Goal: Task Accomplishment & Management: Complete application form

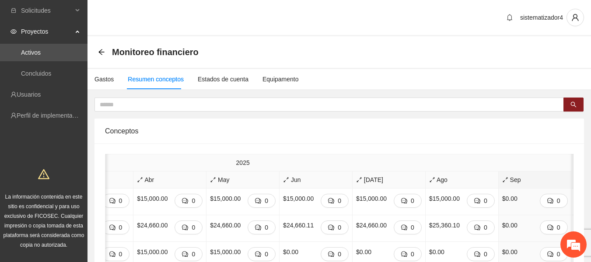
click at [502, 179] on span "Sep" at bounding box center [535, 180] width 66 height 10
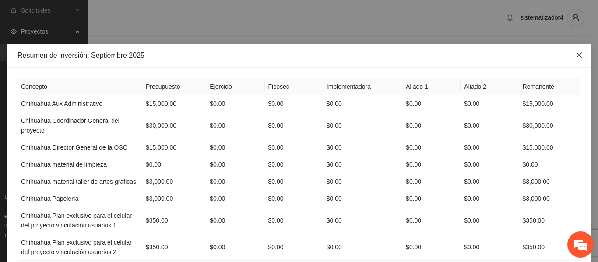
click at [576, 55] on icon "close" at bounding box center [579, 55] width 7 height 7
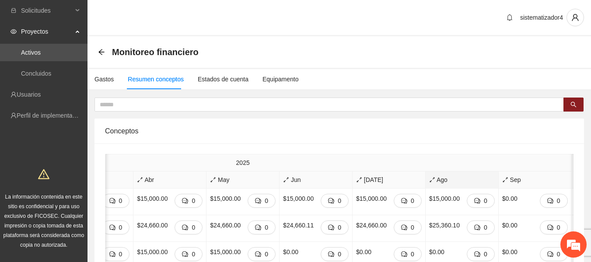
click at [429, 181] on span "Ago" at bounding box center [462, 180] width 66 height 10
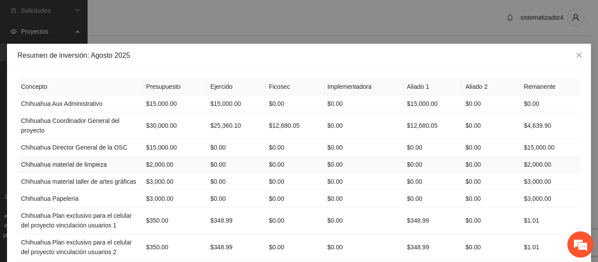
click at [146, 162] on td "$2,000.00" at bounding box center [175, 164] width 64 height 17
click at [147, 176] on td "$3,000.00" at bounding box center [175, 181] width 64 height 17
click at [151, 191] on td "$3,000.00" at bounding box center [175, 198] width 64 height 17
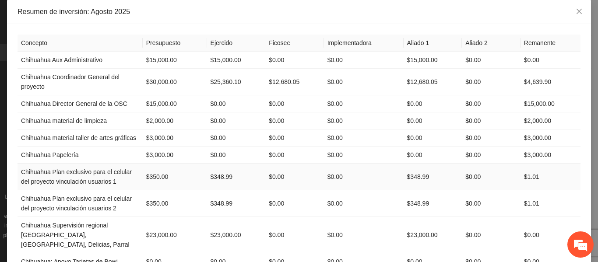
click at [153, 178] on td "$350.00" at bounding box center [175, 177] width 64 height 27
click at [153, 202] on td "$350.00" at bounding box center [175, 203] width 64 height 27
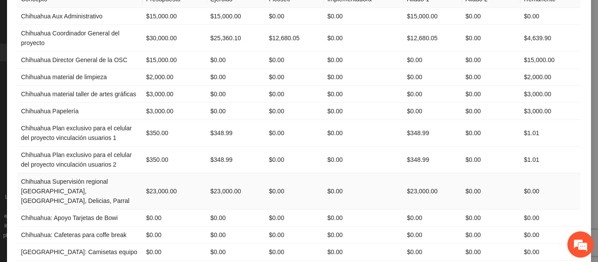
click at [159, 188] on td "$23,000.00" at bounding box center [175, 191] width 64 height 36
click at [154, 210] on td "$0.00" at bounding box center [175, 218] width 64 height 17
click at [157, 227] on td "$0.00" at bounding box center [175, 235] width 64 height 17
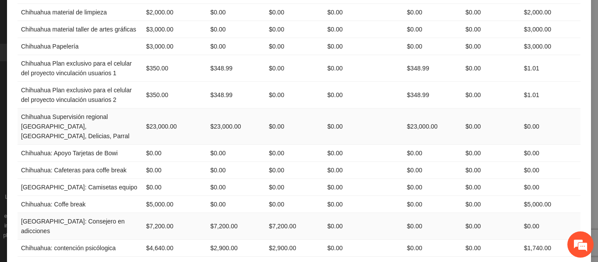
scroll to position [175, 0]
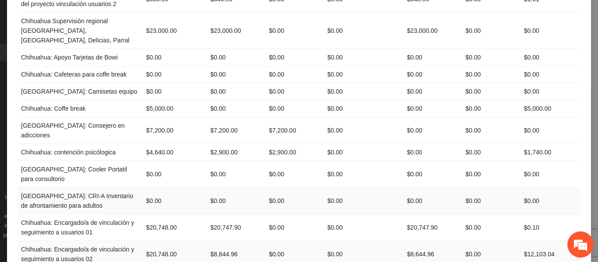
scroll to position [263, 0]
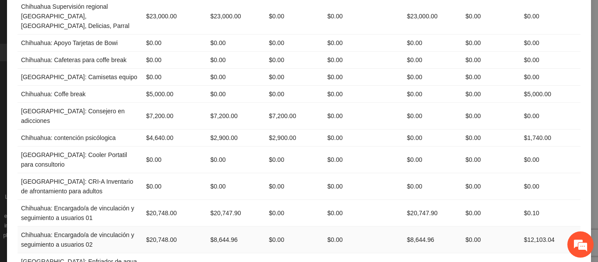
click at [153, 227] on td "$20,748.00" at bounding box center [175, 240] width 64 height 27
click at [153, 253] on td "$0.00" at bounding box center [175, 266] width 64 height 27
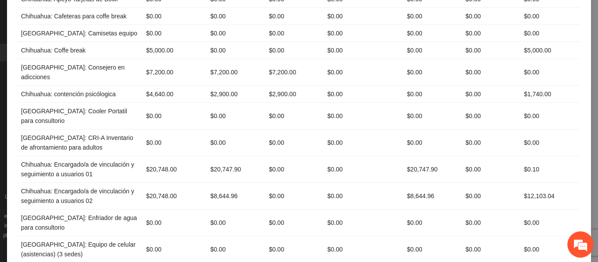
scroll to position [350, 0]
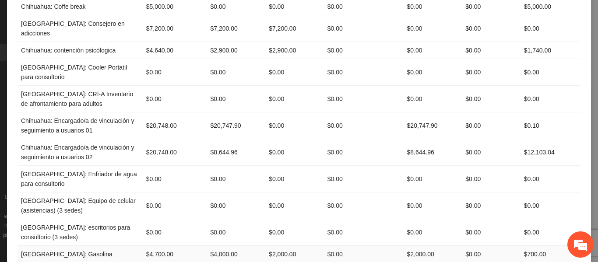
click at [159, 246] on td "$4,700.00" at bounding box center [175, 254] width 64 height 17
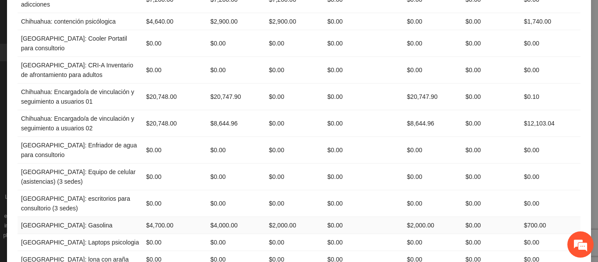
scroll to position [394, 0]
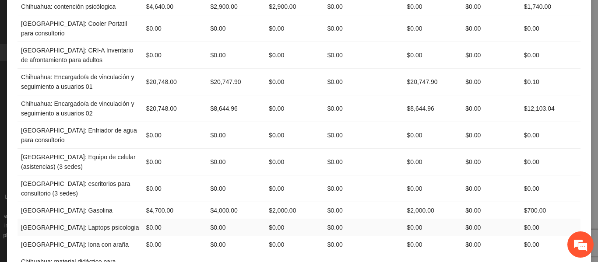
click at [153, 219] on td "$0.00" at bounding box center [175, 227] width 64 height 17
click at [154, 236] on td "$0.00" at bounding box center [175, 244] width 64 height 17
click at [150, 253] on td "$5,000.00" at bounding box center [175, 266] width 64 height 27
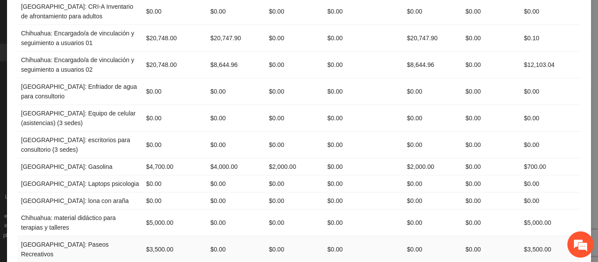
click at [157, 236] on td "$3,500.00" at bounding box center [175, 249] width 64 height 27
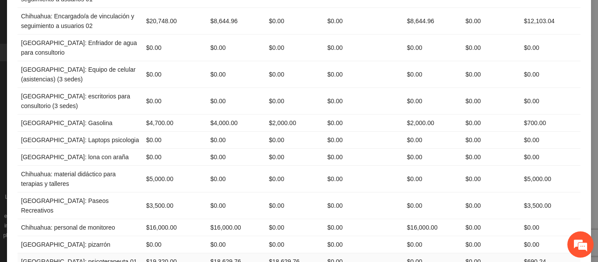
click at [151, 253] on td "$19,320.00" at bounding box center [175, 261] width 64 height 17
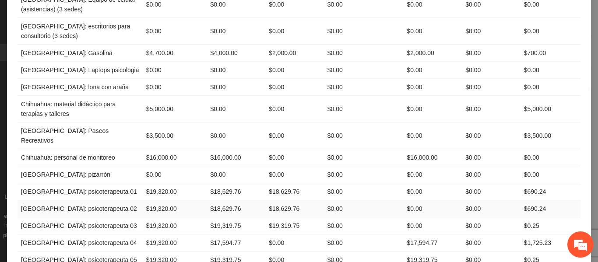
scroll to position [569, 0]
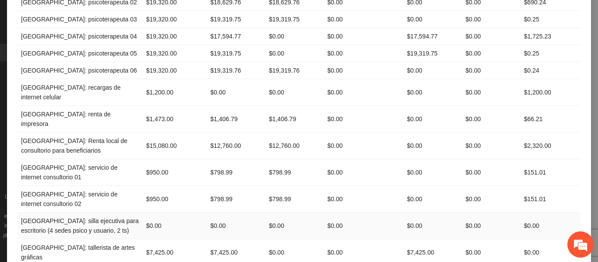
scroll to position [788, 0]
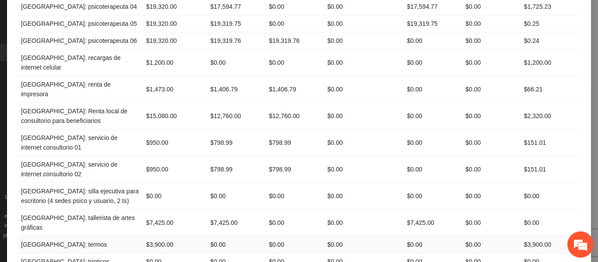
click at [151, 236] on td "$3,900.00" at bounding box center [175, 244] width 64 height 17
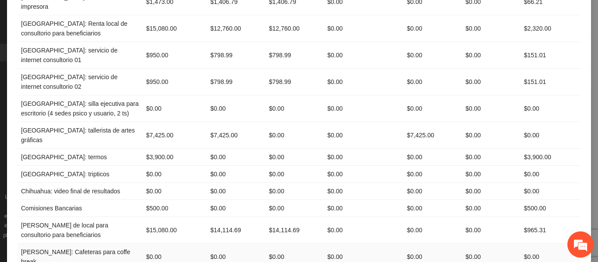
click at [152, 244] on td "$0.00" at bounding box center [175, 257] width 64 height 27
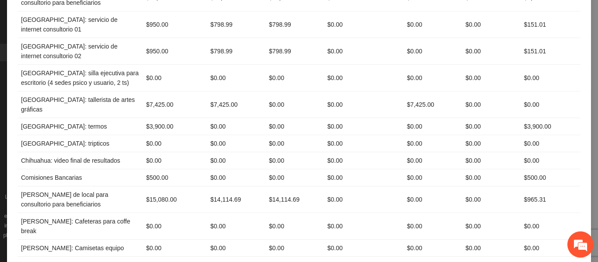
scroll to position [919, 0]
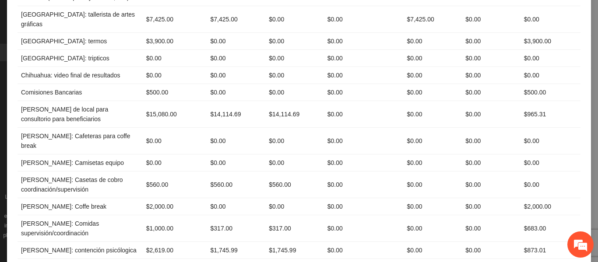
scroll to position [1007, 0]
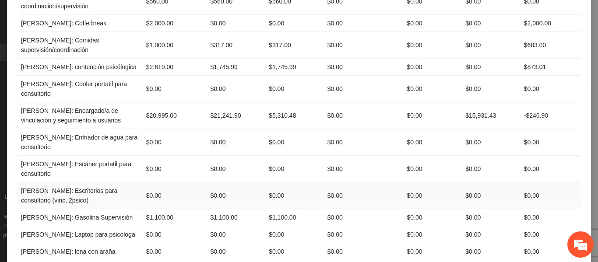
scroll to position [1182, 0]
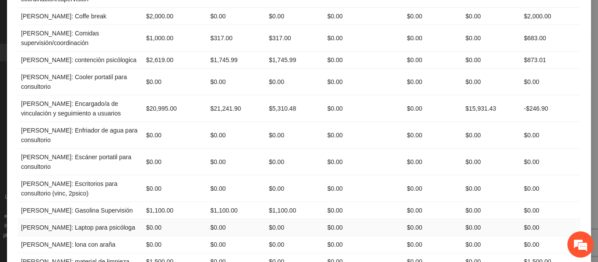
click at [151, 219] on td "$0.00" at bounding box center [175, 227] width 64 height 17
click at [155, 253] on td "$1,500.00" at bounding box center [175, 261] width 64 height 17
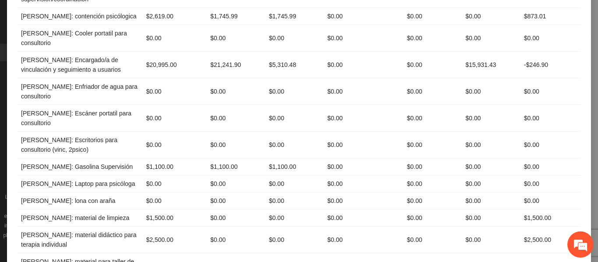
scroll to position [1313, 0]
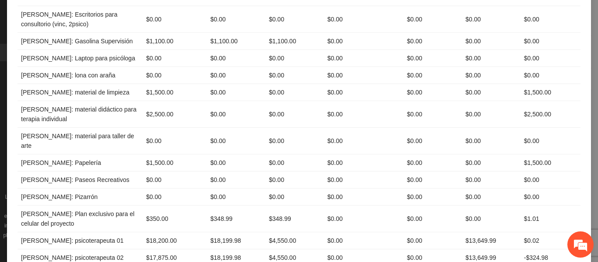
scroll to position [1357, 0]
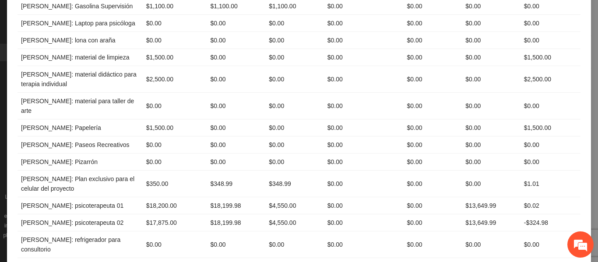
scroll to position [1401, 0]
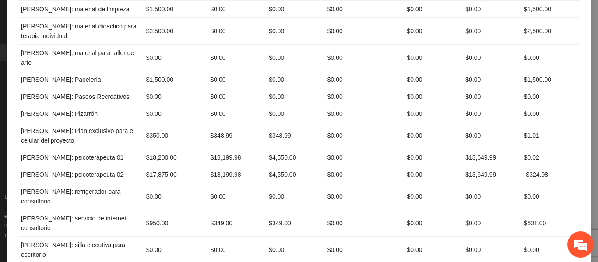
scroll to position [1488, 0]
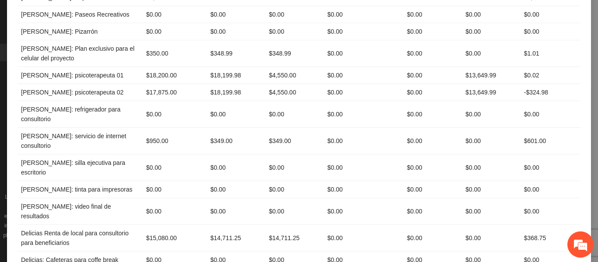
scroll to position [1532, 0]
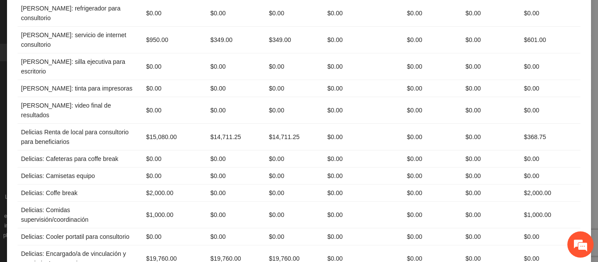
scroll to position [1620, 0]
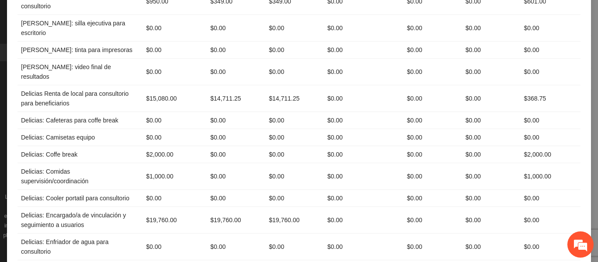
scroll to position [1707, 0]
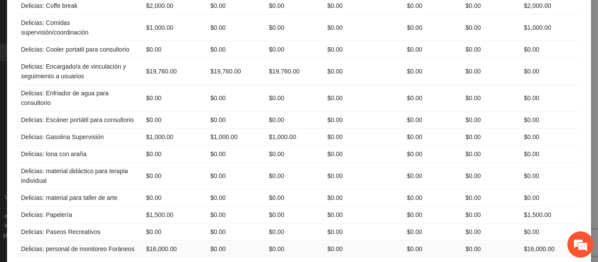
scroll to position [1838, 0]
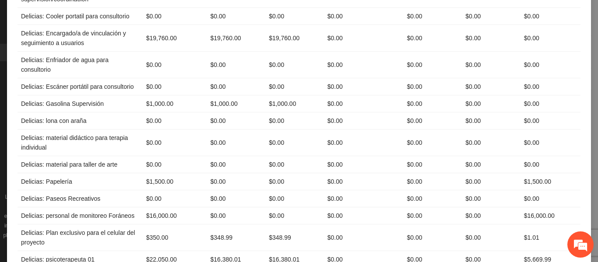
drag, startPoint x: 220, startPoint y: 160, endPoint x: 210, endPoint y: 162, distance: 10.2
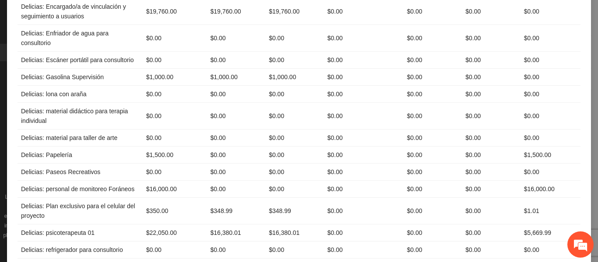
scroll to position [1926, 0]
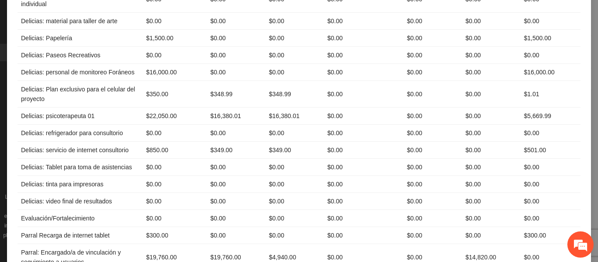
scroll to position [2013, 0]
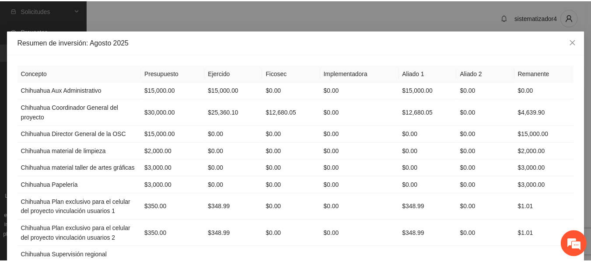
scroll to position [0, 0]
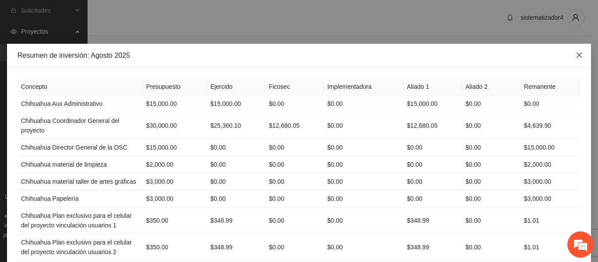
click at [576, 56] on icon "close" at bounding box center [578, 55] width 5 height 5
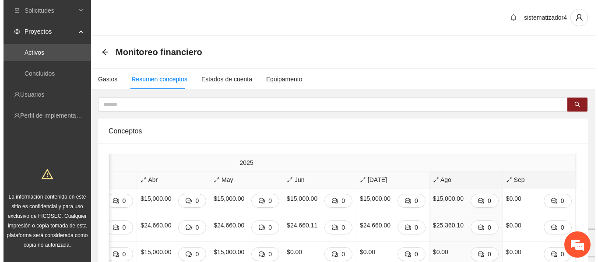
scroll to position [0, 508]
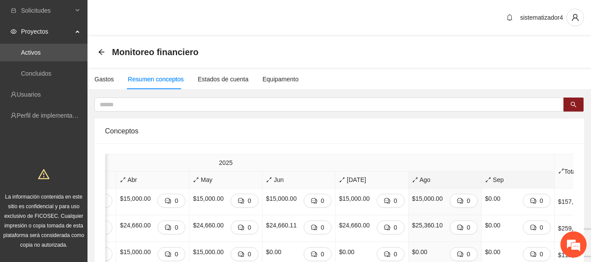
click at [485, 179] on span "Sep" at bounding box center [518, 180] width 66 height 10
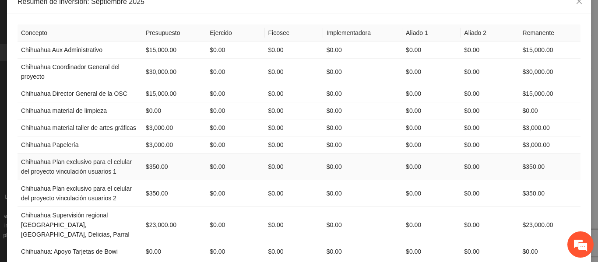
scroll to position [44, 0]
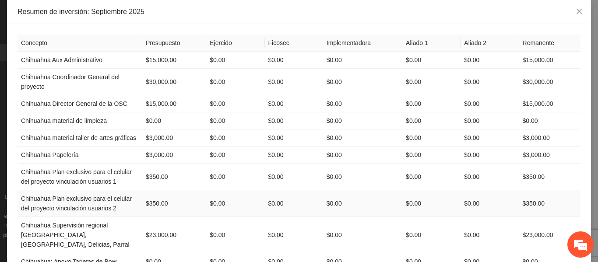
click at [145, 207] on td "$350.00" at bounding box center [174, 203] width 64 height 27
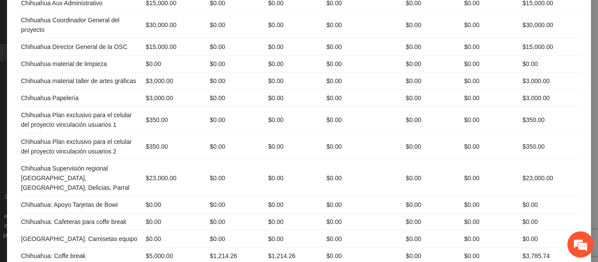
scroll to position [175, 0]
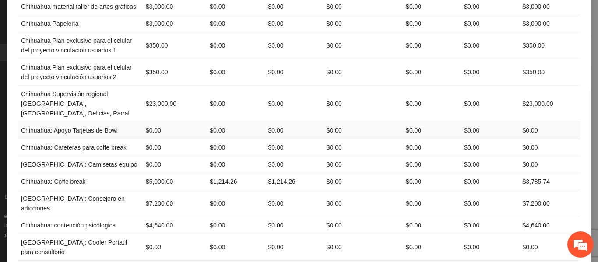
click at [142, 122] on td "$0.00" at bounding box center [174, 130] width 64 height 17
click at [150, 156] on td "$0.00" at bounding box center [174, 164] width 64 height 17
click at [155, 173] on td "$5,000.00" at bounding box center [174, 181] width 64 height 17
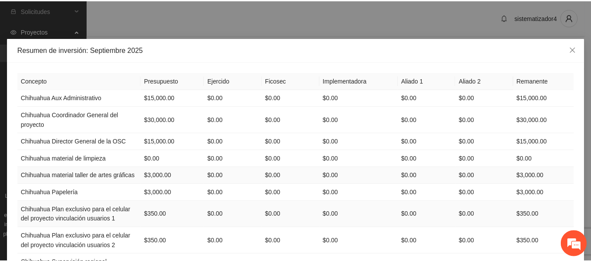
scroll to position [0, 0]
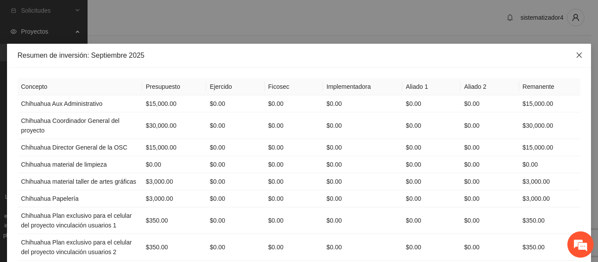
click at [577, 56] on icon "close" at bounding box center [579, 55] width 7 height 7
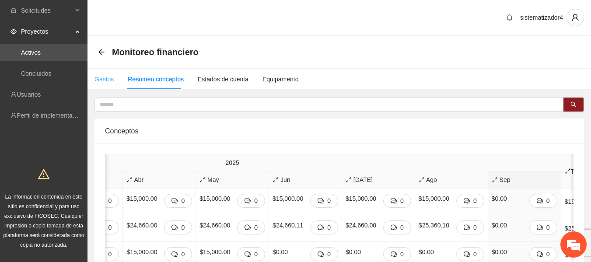
click at [103, 84] on div "Gastos" at bounding box center [104, 79] width 19 height 20
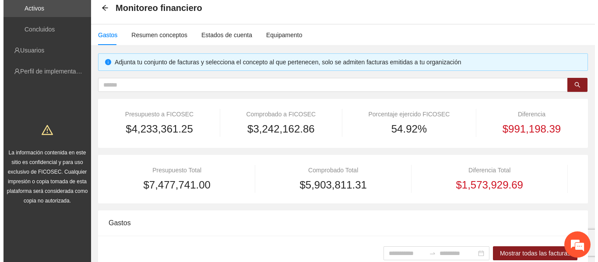
scroll to position [175, 0]
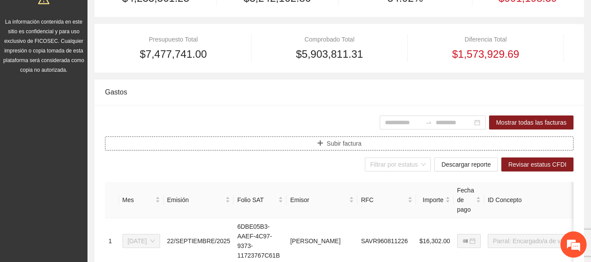
click at [316, 137] on button "Subir factura" at bounding box center [339, 144] width 469 height 14
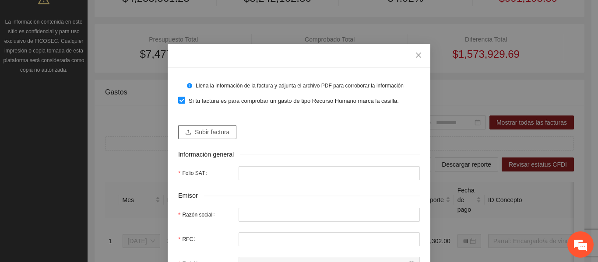
click at [202, 134] on span "Subir factura" at bounding box center [212, 132] width 35 height 10
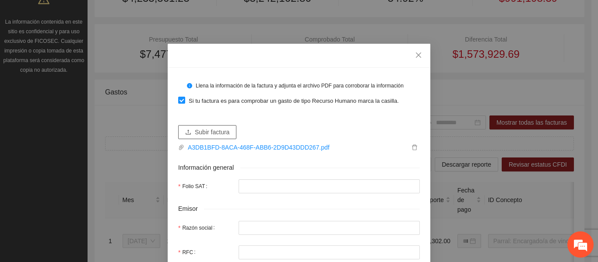
click at [199, 133] on span "Subir factura" at bounding box center [212, 132] width 35 height 10
click at [411, 146] on icon "delete" at bounding box center [414, 147] width 6 height 6
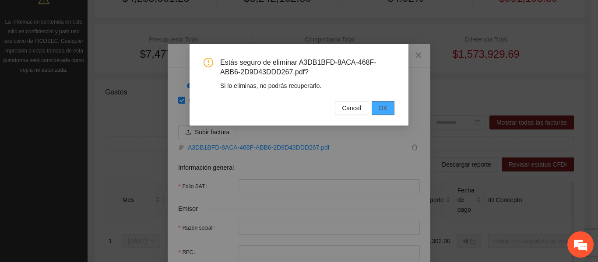
click at [378, 108] on button "OK" at bounding box center [383, 108] width 23 height 14
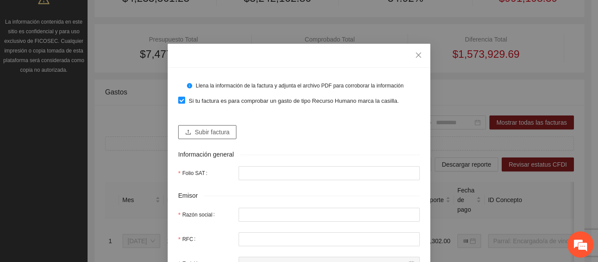
click at [214, 133] on span "Subir factura" at bounding box center [212, 132] width 35 height 10
type input "**********"
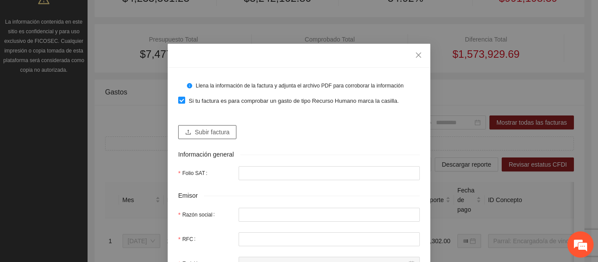
type input "********"
type input "**********"
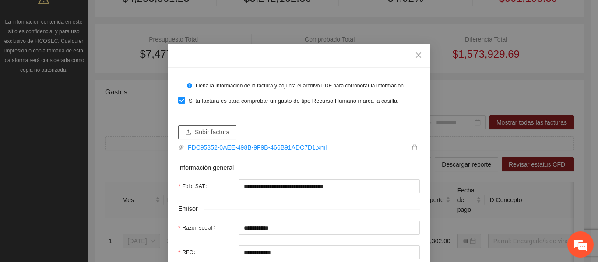
click at [195, 132] on span "Subir factura" at bounding box center [212, 132] width 35 height 10
click at [217, 134] on span "Subir factura" at bounding box center [212, 132] width 35 height 10
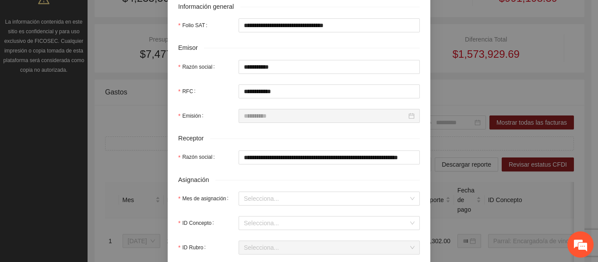
scroll to position [263, 0]
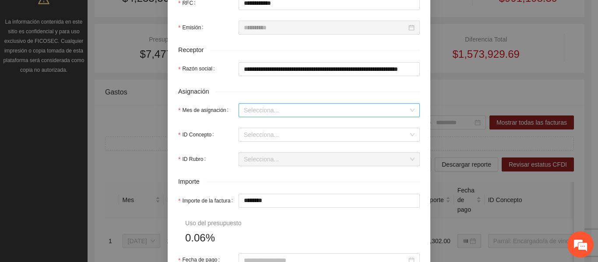
click at [261, 113] on input "Mes de asignación" at bounding box center [326, 110] width 165 height 13
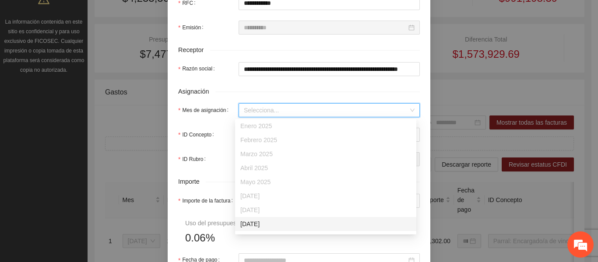
scroll to position [56, 0]
click at [258, 228] on div "[DATE]" at bounding box center [325, 226] width 171 height 10
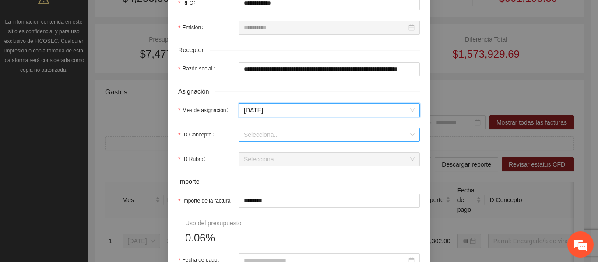
click at [271, 136] on input "ID Concepto" at bounding box center [326, 134] width 165 height 13
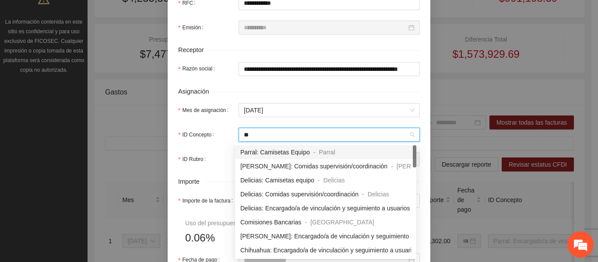
type input "*"
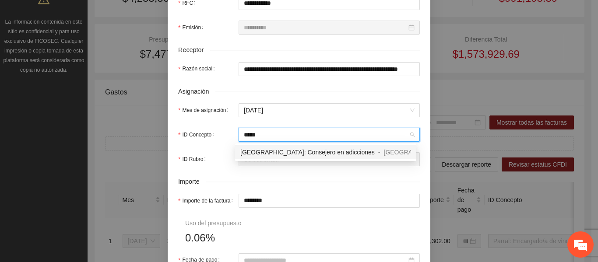
type input "******"
click at [315, 157] on div "[GEOGRAPHIC_DATA]: Consejero en adicciones" at bounding box center [307, 153] width 134 height 10
type input "********"
type input "*"
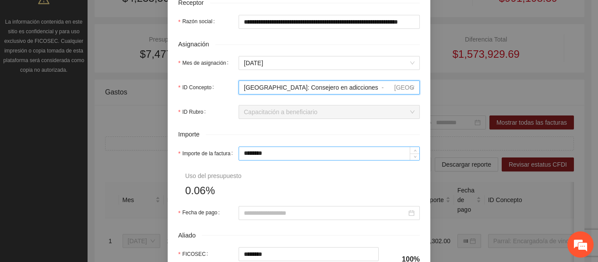
scroll to position [350, 0]
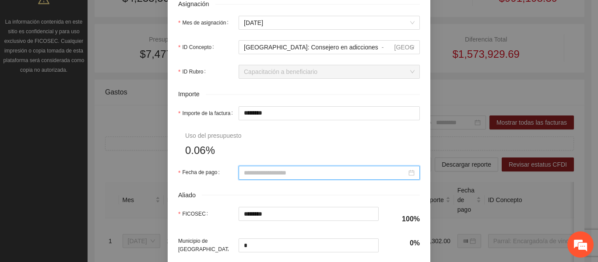
click at [254, 172] on input "Fecha de pago" at bounding box center [325, 173] width 163 height 10
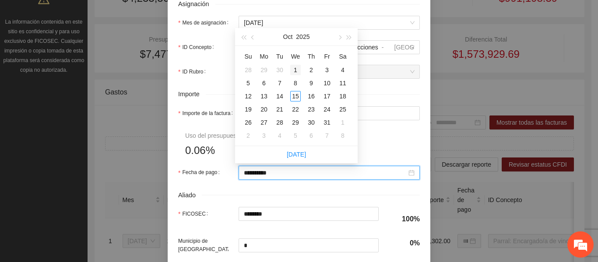
type input "**********"
click at [254, 37] on span "button" at bounding box center [253, 37] width 4 height 4
type input "**********"
click at [279, 121] on div "30" at bounding box center [279, 122] width 11 height 11
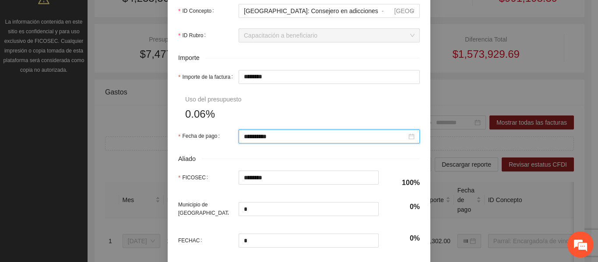
scroll to position [465, 0]
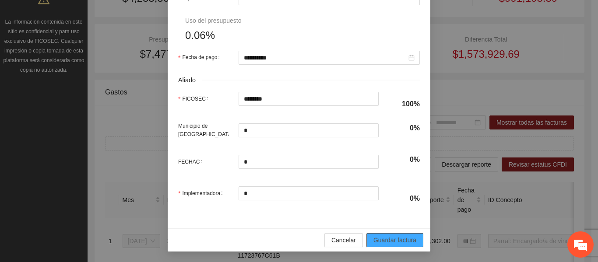
click at [394, 238] on span "Guardar factura" at bounding box center [394, 240] width 43 height 10
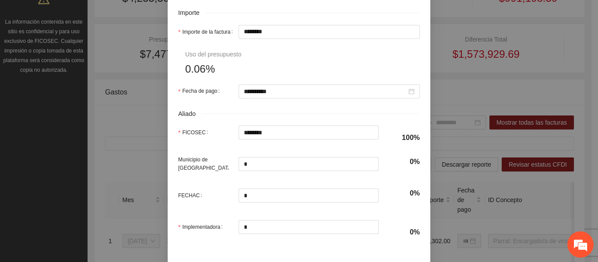
scroll to position [422, 0]
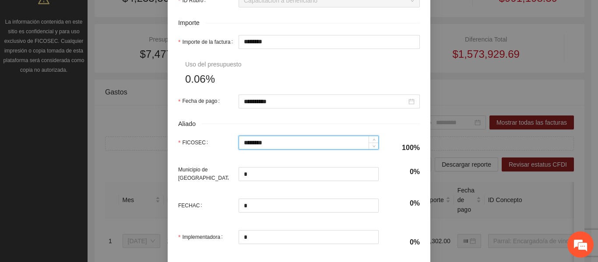
click at [277, 139] on input "********" at bounding box center [309, 142] width 140 height 13
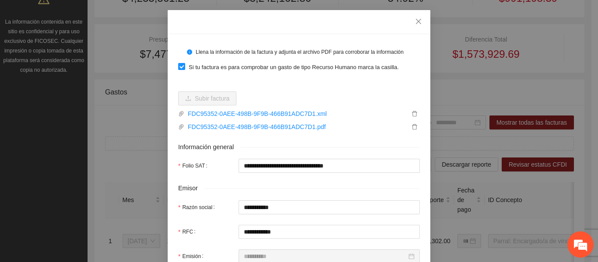
scroll to position [0, 0]
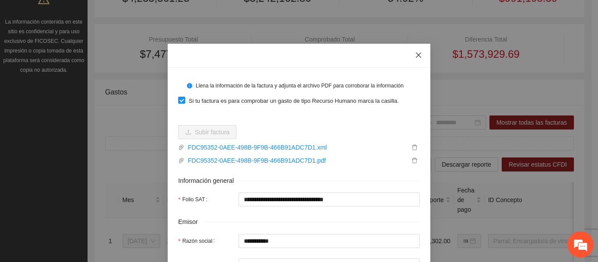
type input "*****"
click at [415, 54] on icon "close" at bounding box center [418, 55] width 7 height 7
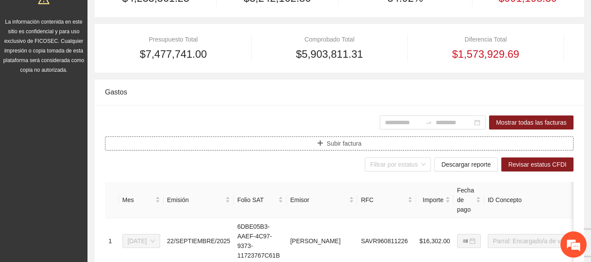
click at [330, 142] on span "Subir factura" at bounding box center [344, 144] width 35 height 10
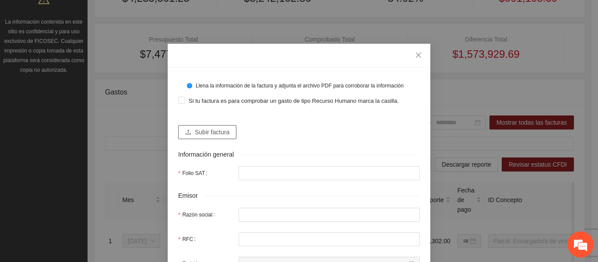
click at [208, 133] on span "Subir factura" at bounding box center [212, 132] width 35 height 10
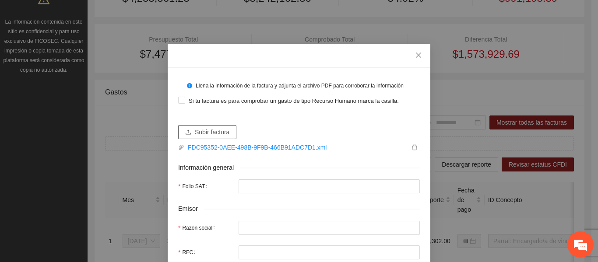
type input "**********"
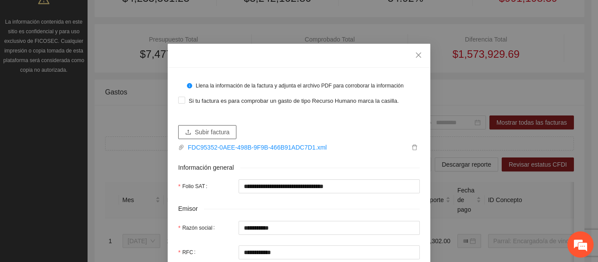
click at [219, 130] on span "Subir factura" at bounding box center [212, 132] width 35 height 10
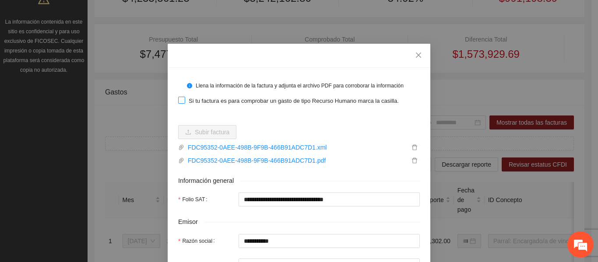
click at [227, 103] on span "Si tu factura es para comprobar un gasto de tipo Recurso Humano marca la casill…" at bounding box center [293, 101] width 217 height 9
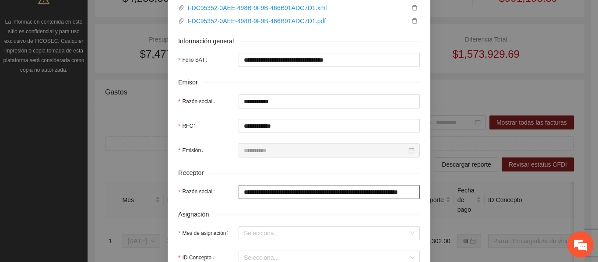
scroll to position [219, 0]
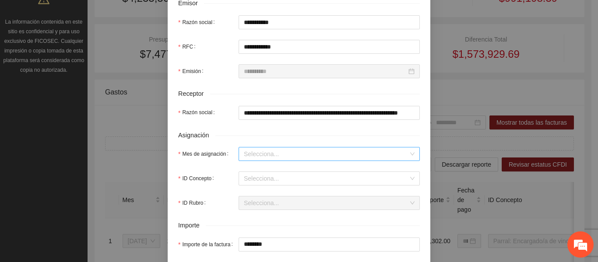
click at [253, 151] on input "Mes de asignación" at bounding box center [326, 154] width 165 height 13
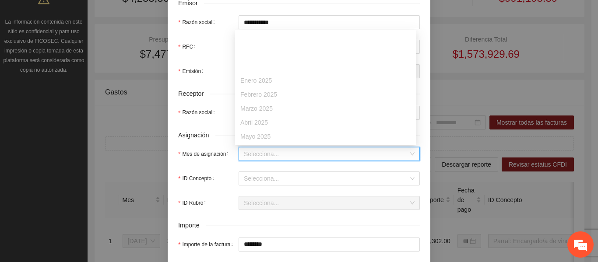
scroll to position [56, 0]
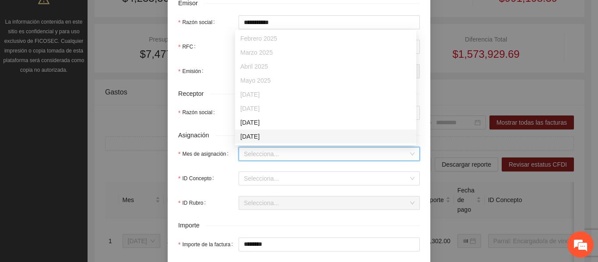
click at [264, 134] on div "[DATE]" at bounding box center [325, 137] width 171 height 10
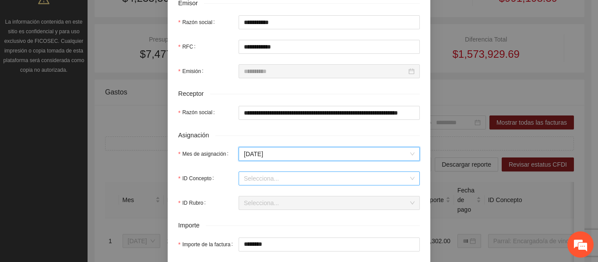
click at [281, 179] on input "ID Concepto" at bounding box center [326, 178] width 165 height 13
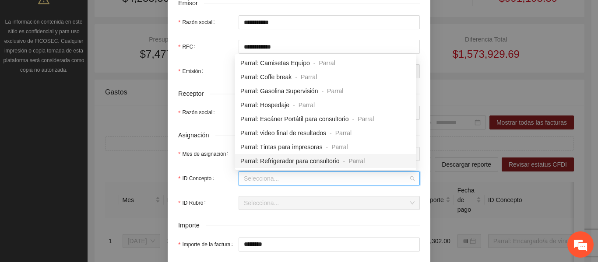
scroll to position [88, 0]
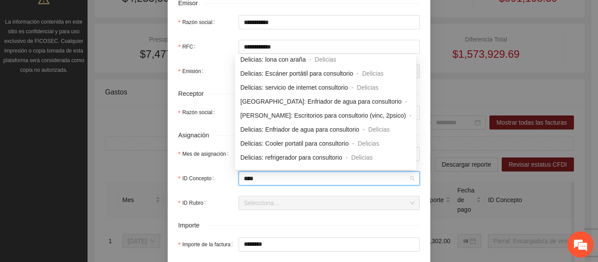
type input "*****"
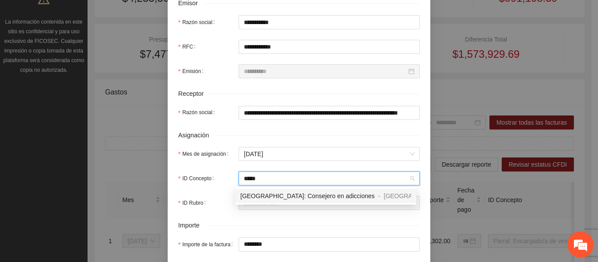
scroll to position [0, 0]
click at [277, 199] on span "[GEOGRAPHIC_DATA]: Consejero en adicciones" at bounding box center [307, 196] width 134 height 7
type input "********"
type input "*"
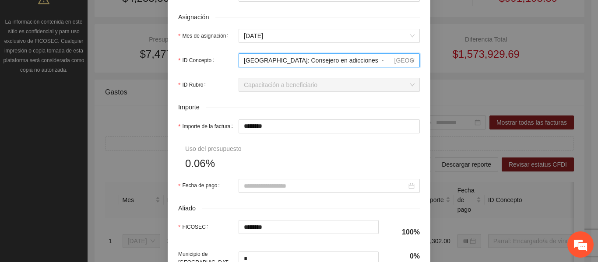
scroll to position [350, 0]
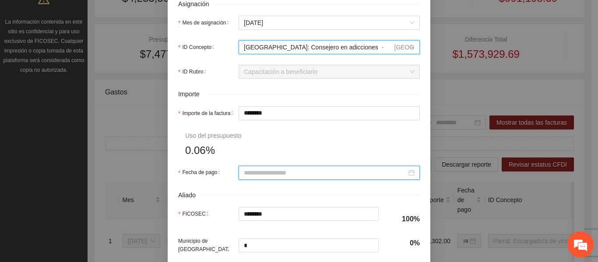
click at [295, 171] on input "Fecha de pago" at bounding box center [325, 173] width 163 height 10
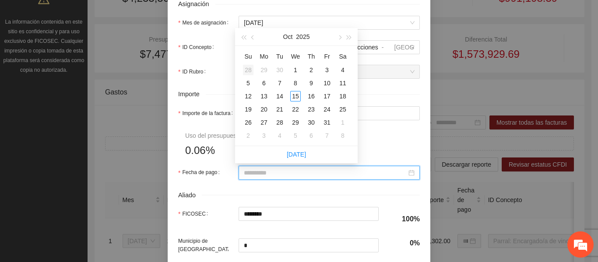
type input "**********"
click at [254, 40] on button "button" at bounding box center [253, 37] width 10 height 18
type input "**********"
click at [278, 126] on div "30" at bounding box center [279, 122] width 11 height 11
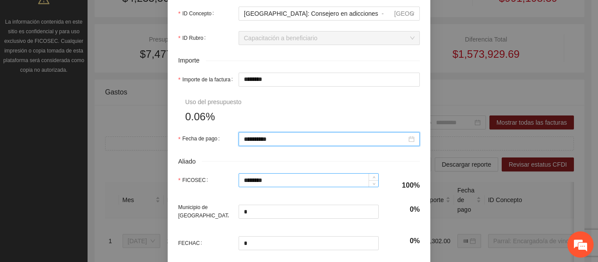
scroll to position [394, 0]
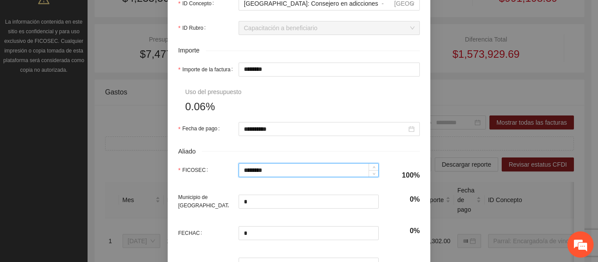
click at [288, 167] on input "********" at bounding box center [309, 170] width 140 height 13
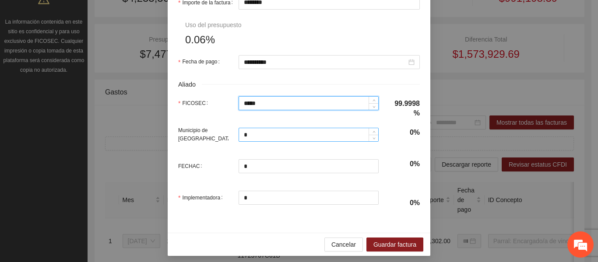
scroll to position [465, 0]
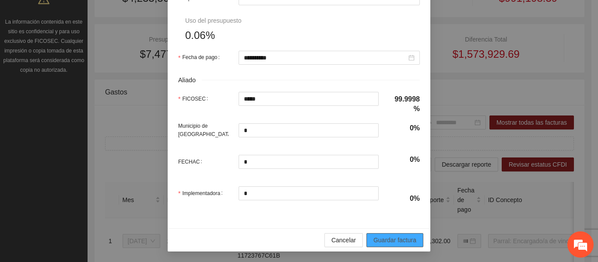
click at [391, 243] on span "Guardar factura" at bounding box center [394, 240] width 43 height 10
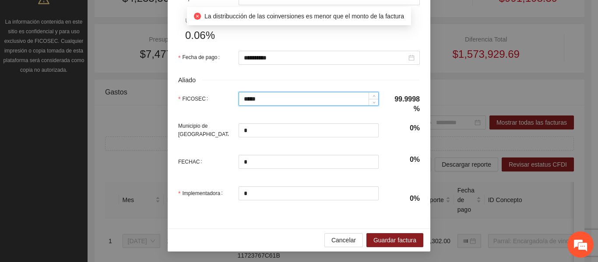
click at [271, 102] on input "*****" at bounding box center [309, 98] width 140 height 13
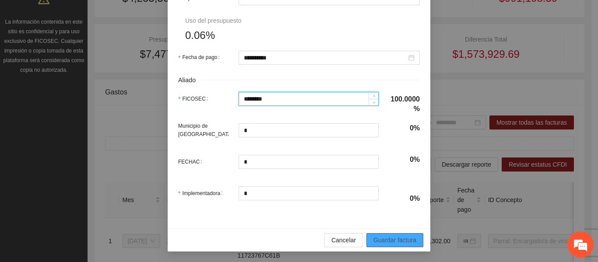
type input "********"
click at [380, 238] on span "Guardar factura" at bounding box center [394, 240] width 43 height 10
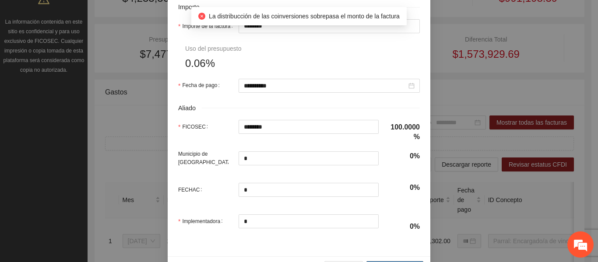
scroll to position [422, 0]
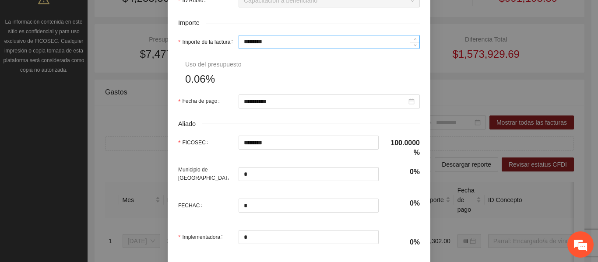
click at [284, 44] on input "********" at bounding box center [329, 41] width 180 height 13
type input "*****"
type input "***"
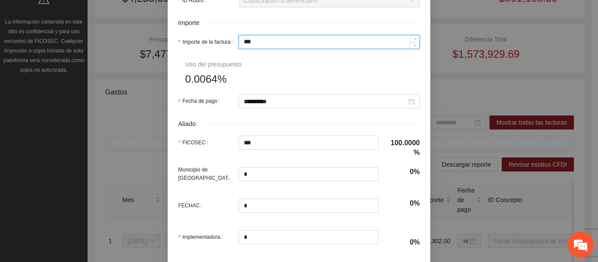
type input "*****"
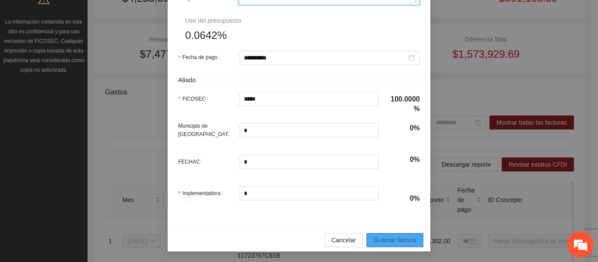
type input "*****"
click at [379, 244] on span "Guardar factura" at bounding box center [394, 240] width 43 height 10
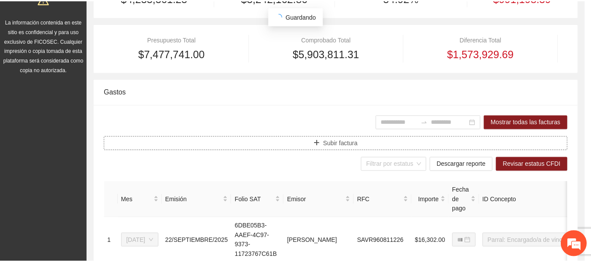
scroll to position [0, 0]
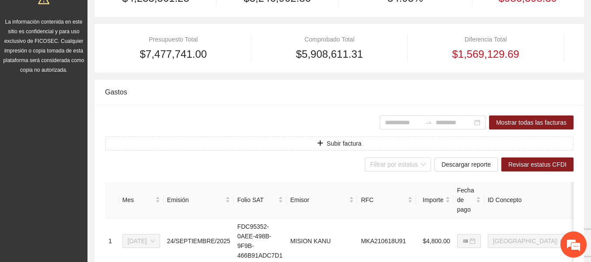
drag, startPoint x: 0, startPoint y: 15, endPoint x: 278, endPoint y: 92, distance: 289.0
click at [278, 92] on div "Gastos" at bounding box center [339, 92] width 469 height 25
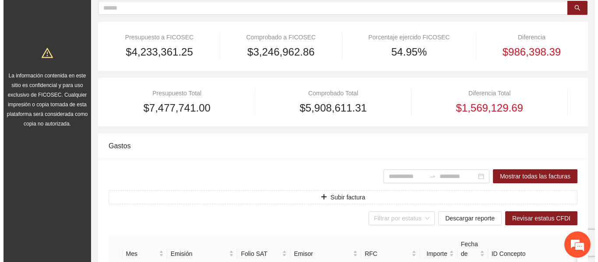
scroll to position [44, 0]
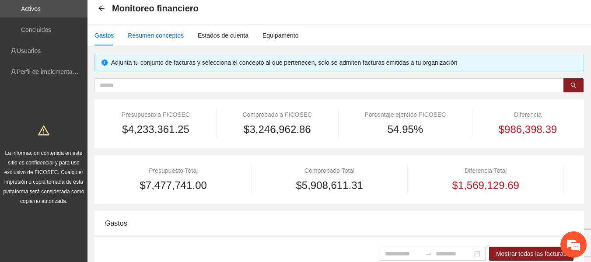
click at [162, 39] on div "Resumen conceptos" at bounding box center [156, 36] width 56 height 10
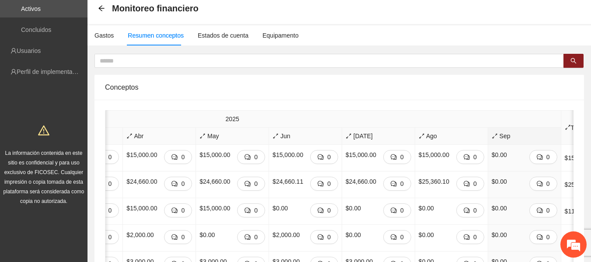
click at [492, 140] on span "Sep" at bounding box center [525, 136] width 66 height 10
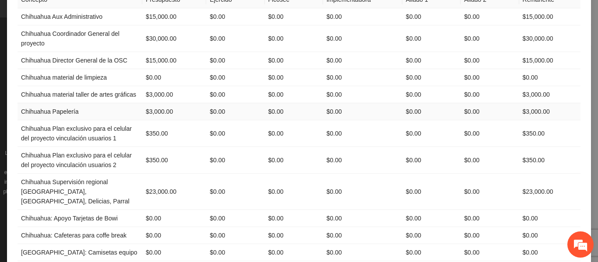
scroll to position [88, 0]
click at [155, 185] on td "$23,000.00" at bounding box center [174, 191] width 64 height 36
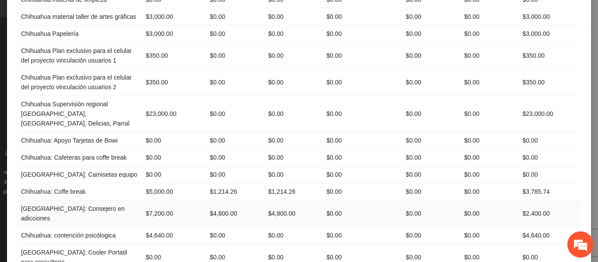
scroll to position [175, 0]
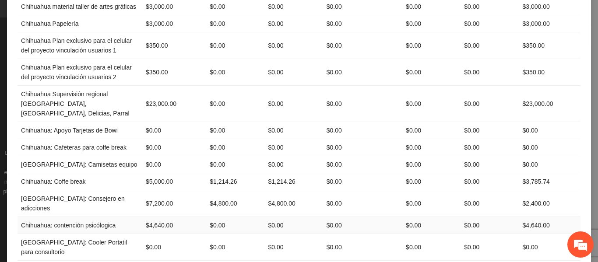
click at [218, 217] on td "$0.00" at bounding box center [235, 225] width 58 height 17
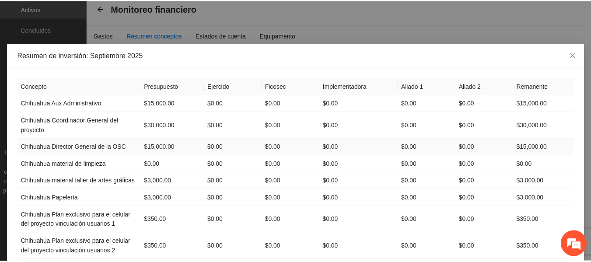
scroll to position [0, 0]
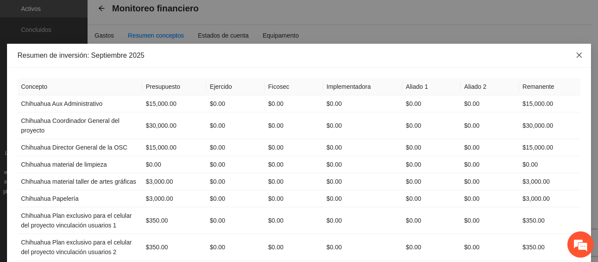
click at [579, 55] on icon "close" at bounding box center [579, 55] width 7 height 7
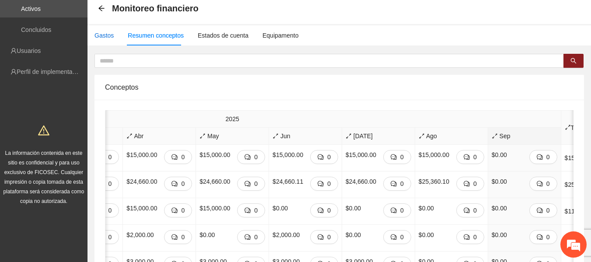
click at [102, 34] on div "Gastos" at bounding box center [104, 36] width 19 height 10
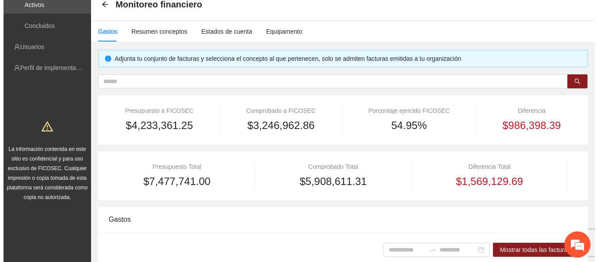
scroll to position [131, 0]
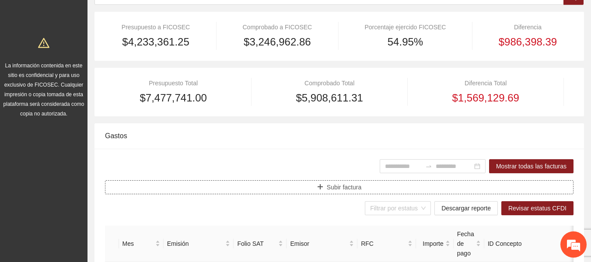
click at [344, 188] on span "Subir factura" at bounding box center [344, 188] width 35 height 10
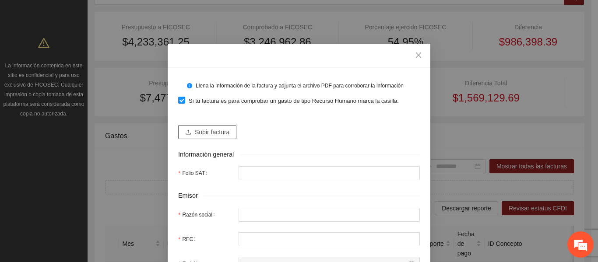
click at [207, 125] on button "Subir factura" at bounding box center [207, 132] width 58 height 14
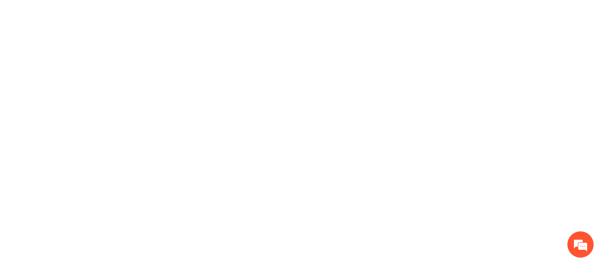
scroll to position [0, 0]
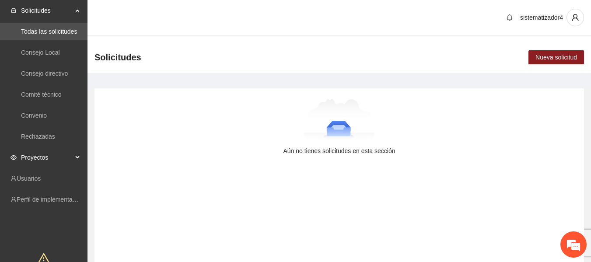
click at [40, 162] on span "Proyectos" at bounding box center [47, 158] width 52 height 18
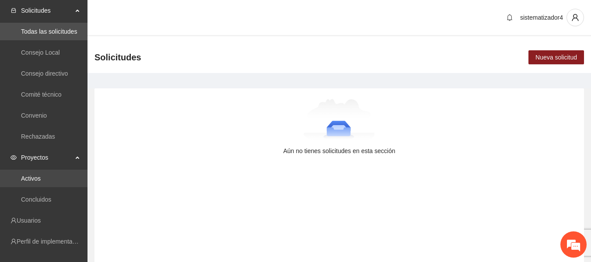
click at [27, 179] on link "Activos" at bounding box center [31, 178] width 20 height 7
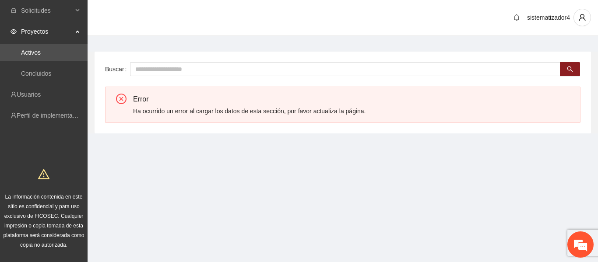
click at [46, 37] on span "Proyectos" at bounding box center [47, 32] width 52 height 18
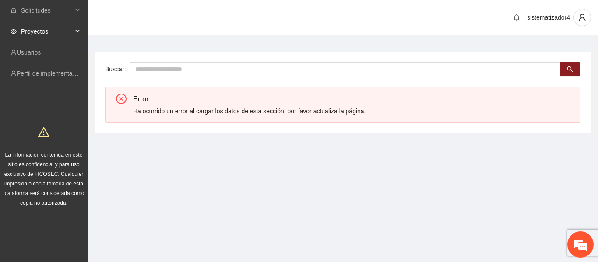
click at [46, 37] on span "Proyectos" at bounding box center [47, 32] width 52 height 18
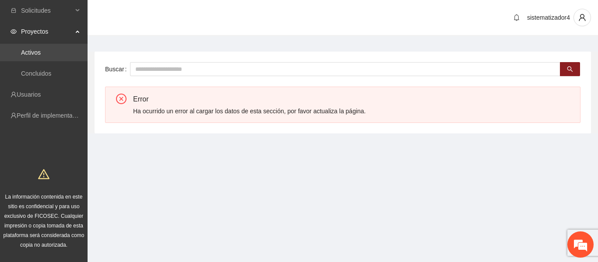
click at [38, 49] on link "Activos" at bounding box center [31, 52] width 20 height 7
click at [121, 101] on icon "close-circle" at bounding box center [121, 99] width 11 height 11
click at [42, 77] on link "Concluidos" at bounding box center [36, 73] width 30 height 7
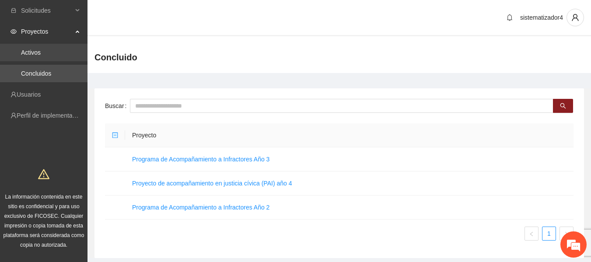
click at [36, 53] on link "Activos" at bounding box center [31, 52] width 20 height 7
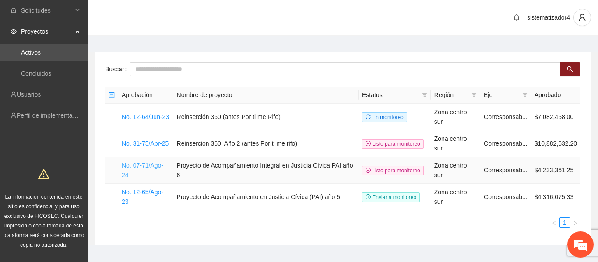
click at [139, 162] on link "No. 07-71/Ago-24" at bounding box center [143, 170] width 42 height 17
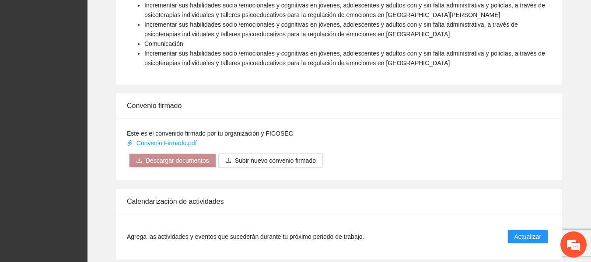
scroll to position [963, 0]
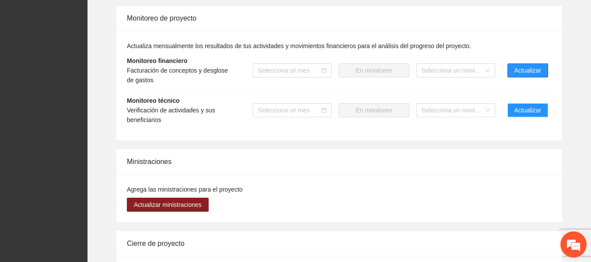
click at [527, 67] on span "Actualizar" at bounding box center [528, 71] width 27 height 10
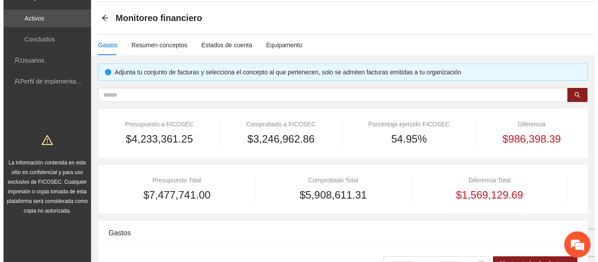
scroll to position [88, 0]
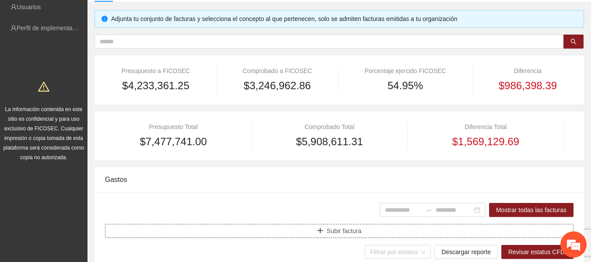
click at [344, 230] on span "Subir factura" at bounding box center [344, 231] width 35 height 10
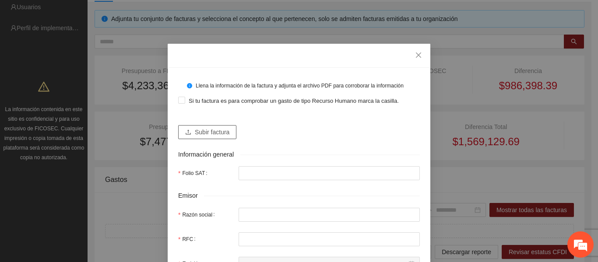
click at [211, 133] on span "Subir factura" at bounding box center [212, 132] width 35 height 10
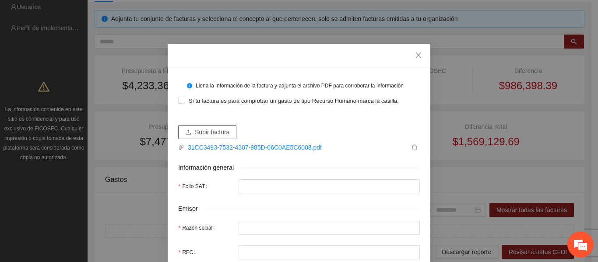
click at [209, 131] on span "Subir factura" at bounding box center [212, 132] width 35 height 10
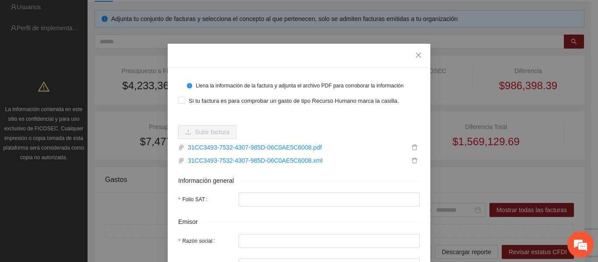
type input "**********"
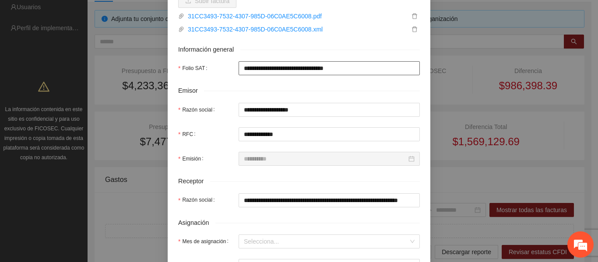
scroll to position [175, 0]
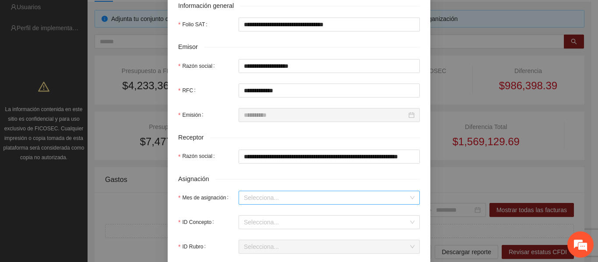
click at [259, 197] on input "Mes de asignación" at bounding box center [326, 197] width 165 height 13
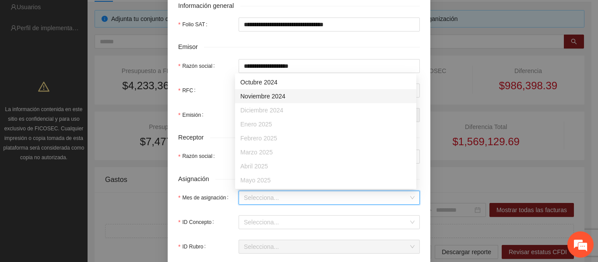
scroll to position [56, 0]
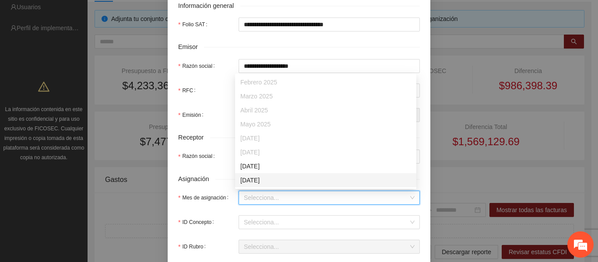
click at [258, 183] on div "[DATE]" at bounding box center [325, 181] width 171 height 10
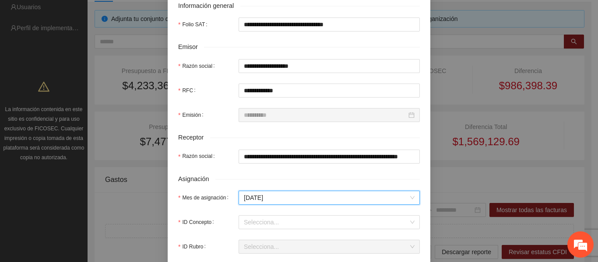
scroll to position [219, 0]
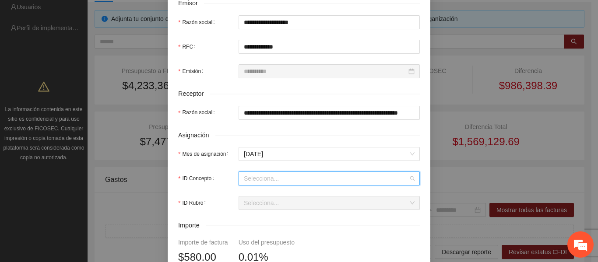
click at [263, 182] on input "ID Concepto" at bounding box center [326, 178] width 165 height 13
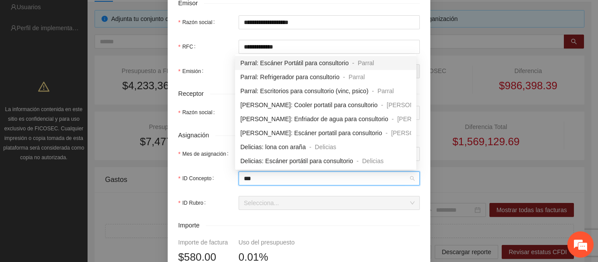
type input "****"
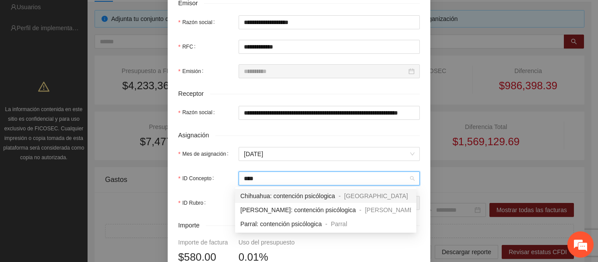
click at [262, 198] on span "Chihuahua: contención psicólogica" at bounding box center [287, 196] width 95 height 7
type input "***"
type input "*"
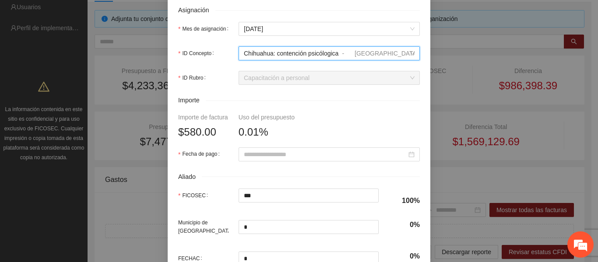
scroll to position [350, 0]
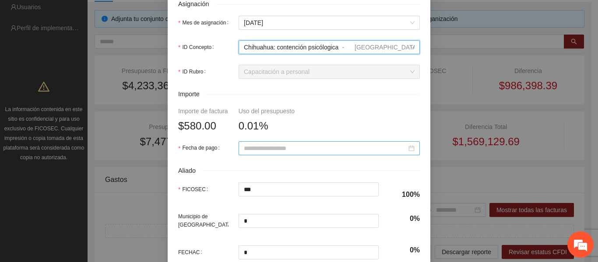
click at [278, 153] on div at bounding box center [329, 148] width 181 height 14
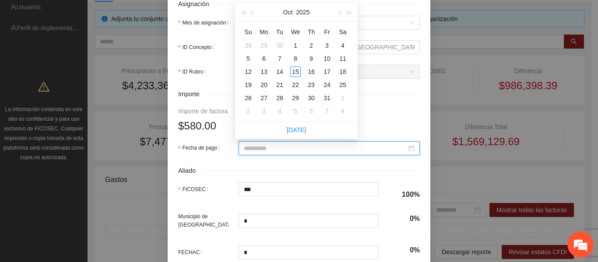
type input "**********"
click at [252, 14] on button "button" at bounding box center [253, 13] width 10 height 18
type input "**********"
click at [279, 97] on div "30" at bounding box center [279, 98] width 11 height 11
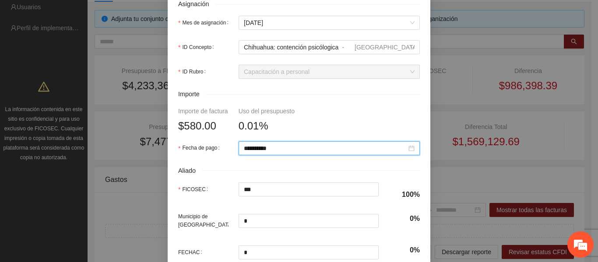
click at [353, 125] on form "**********" at bounding box center [299, 14] width 242 height 573
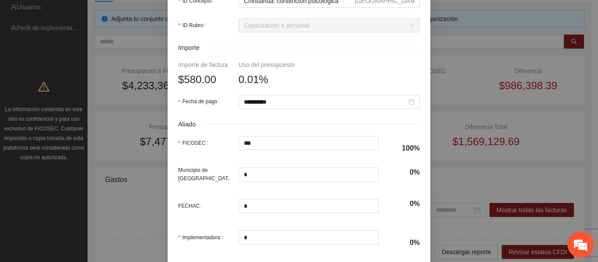
scroll to position [441, 0]
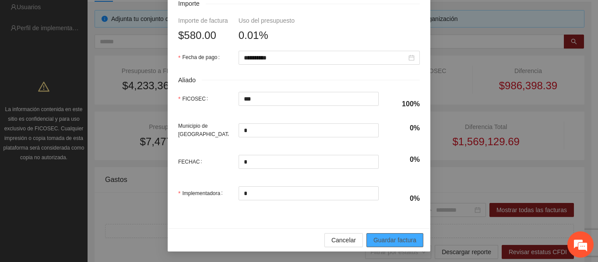
click at [413, 241] on span "Guardar factura" at bounding box center [394, 240] width 43 height 10
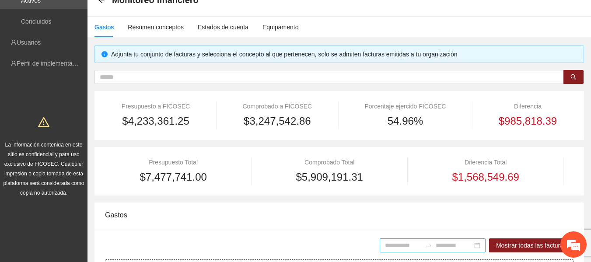
scroll to position [0, 0]
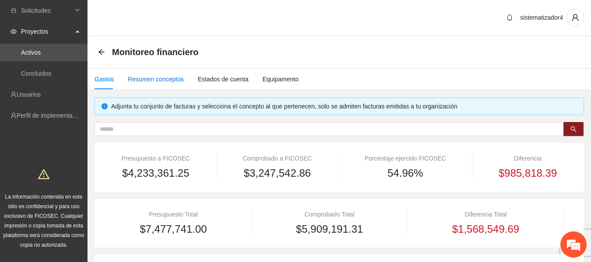
click at [139, 81] on div "Resumen conceptos" at bounding box center [156, 79] width 56 height 10
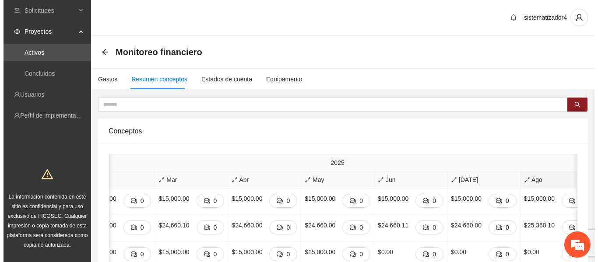
scroll to position [0, 508]
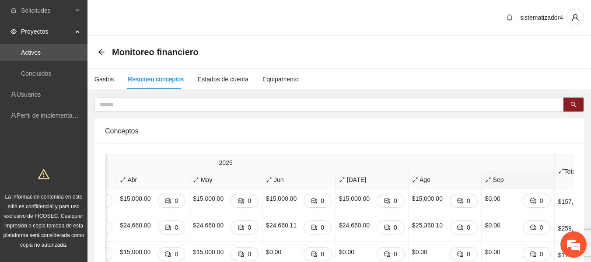
click at [485, 182] on span "Sep" at bounding box center [518, 180] width 66 height 10
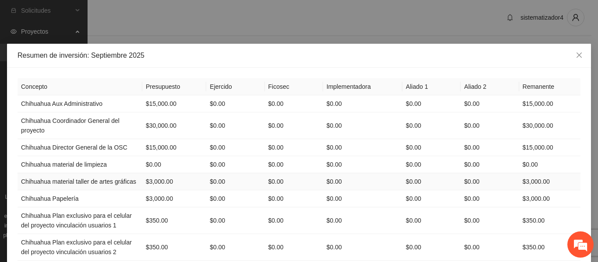
drag, startPoint x: 363, startPoint y: 183, endPoint x: 369, endPoint y: 182, distance: 5.8
click at [369, 182] on td "$0.00" at bounding box center [362, 181] width 79 height 17
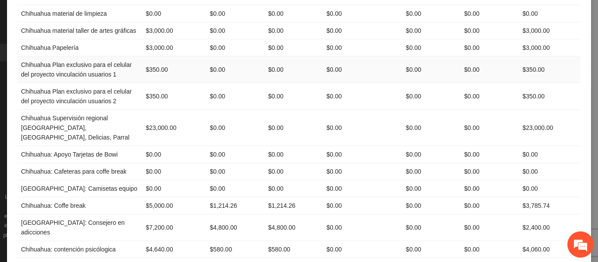
scroll to position [175, 0]
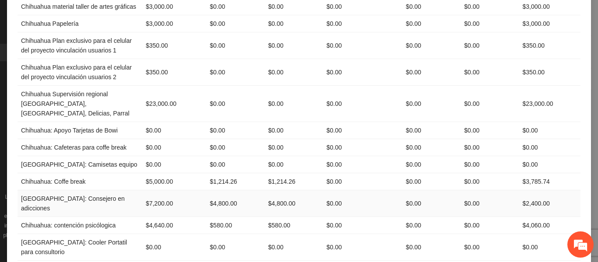
click at [219, 190] on td "$4,800.00" at bounding box center [235, 203] width 58 height 27
click at [222, 217] on td "$580.00" at bounding box center [235, 225] width 58 height 17
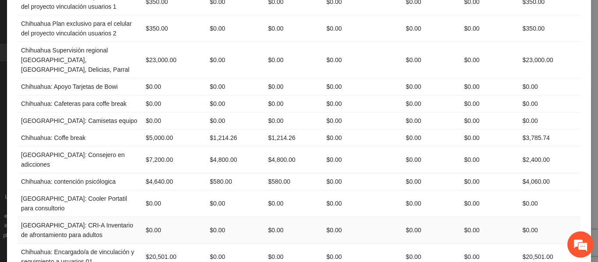
click at [221, 217] on td "$0.00" at bounding box center [235, 230] width 58 height 27
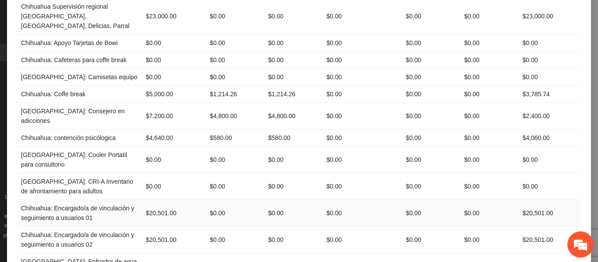
click at [216, 200] on td "$0.00" at bounding box center [235, 213] width 58 height 27
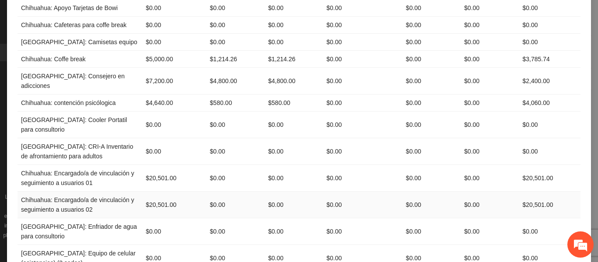
scroll to position [350, 0]
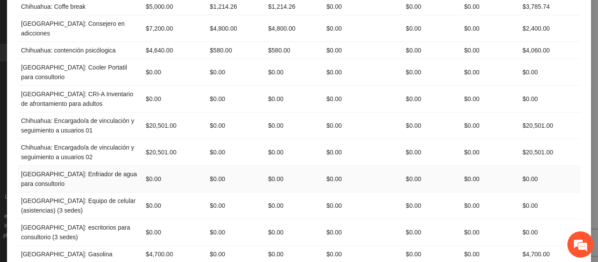
click at [218, 166] on td "$0.00" at bounding box center [235, 179] width 58 height 27
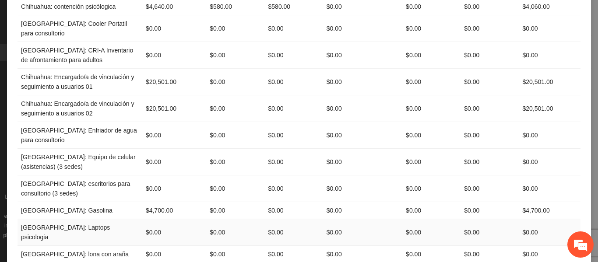
click at [219, 219] on td "$0.00" at bounding box center [235, 232] width 58 height 27
click at [213, 246] on td "$0.00" at bounding box center [235, 254] width 58 height 17
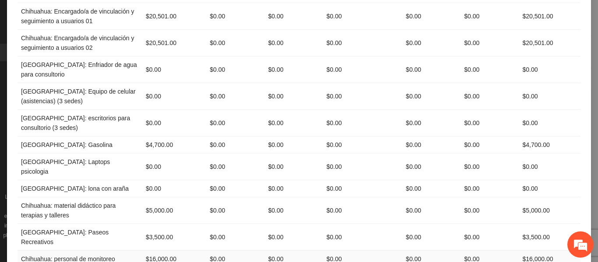
scroll to position [481, 0]
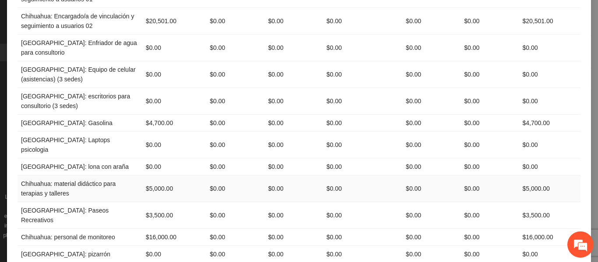
drag, startPoint x: 176, startPoint y: 234, endPoint x: 15, endPoint y: 151, distance: 180.9
drag, startPoint x: 15, startPoint y: 151, endPoint x: 219, endPoint y: 243, distance: 224.1
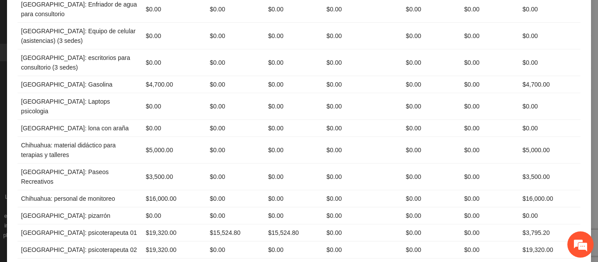
scroll to position [525, 0]
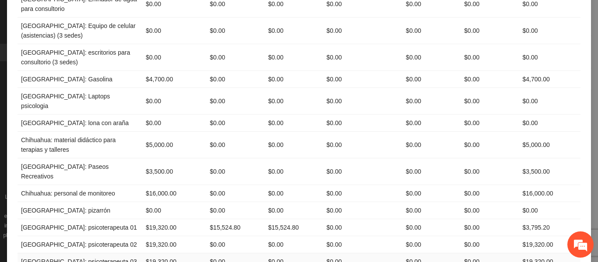
click at [220, 253] on td "$0.00" at bounding box center [235, 261] width 58 height 17
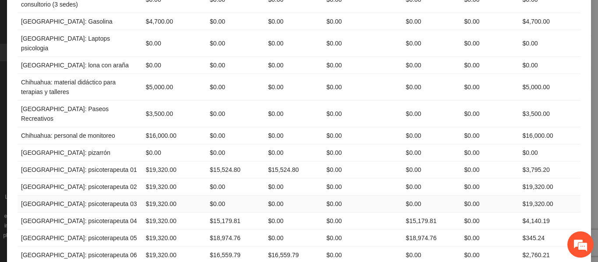
scroll to position [613, 0]
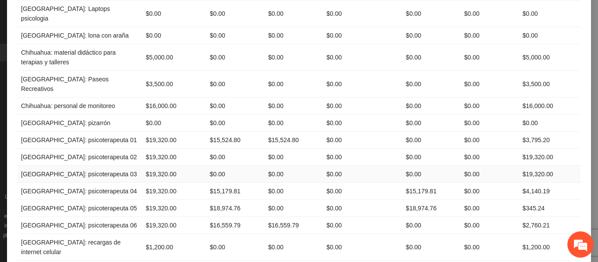
click at [220, 166] on td "$0.00" at bounding box center [235, 174] width 58 height 17
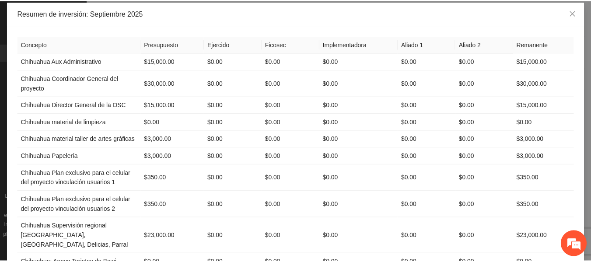
scroll to position [0, 0]
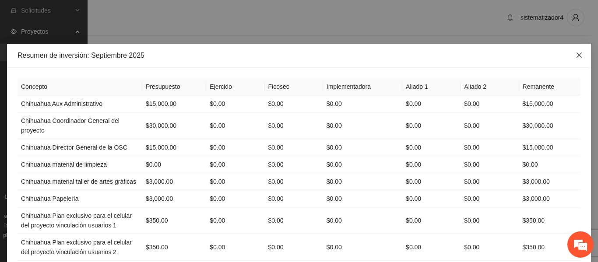
click at [578, 56] on icon "close" at bounding box center [579, 55] width 7 height 7
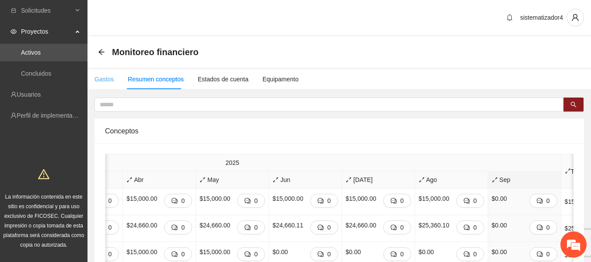
click at [102, 84] on div "Gastos" at bounding box center [104, 79] width 19 height 20
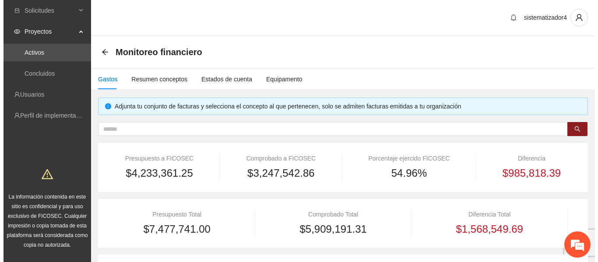
scroll to position [175, 0]
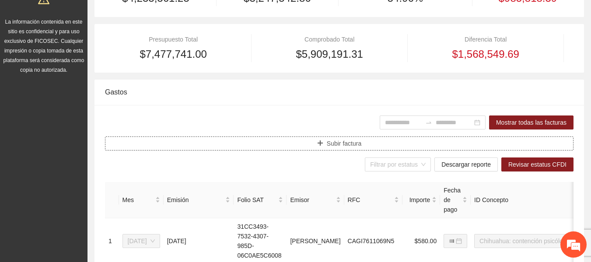
click at [315, 144] on button "Subir factura" at bounding box center [339, 144] width 469 height 14
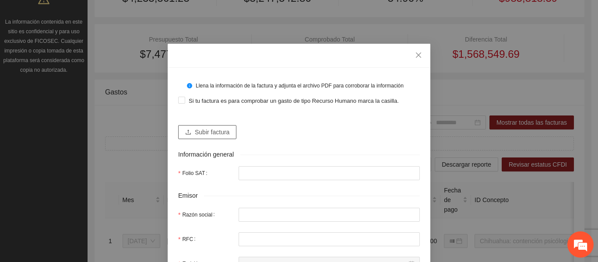
click at [189, 131] on button "Subir factura" at bounding box center [207, 132] width 58 height 14
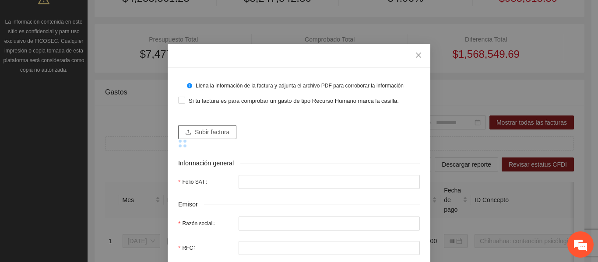
click at [198, 133] on span "Subir factura" at bounding box center [212, 132] width 35 height 10
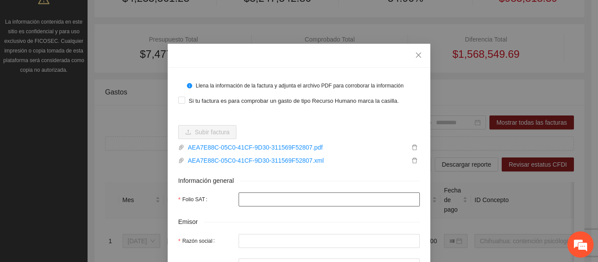
type input "**********"
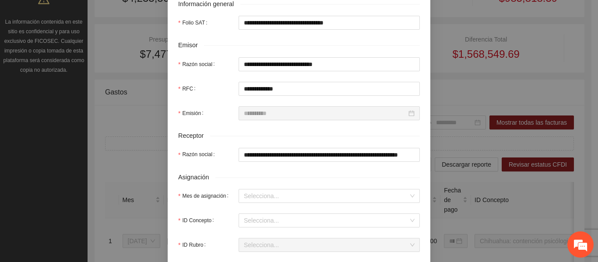
scroll to position [306, 0]
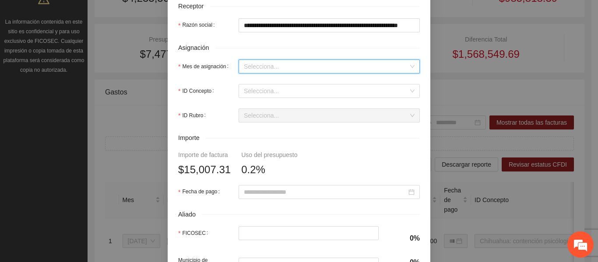
click at [259, 67] on input "Mes de asignación" at bounding box center [326, 66] width 165 height 13
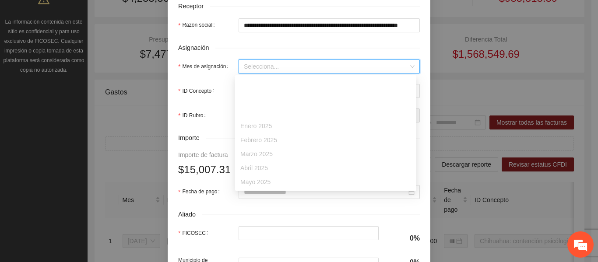
scroll to position [56, 0]
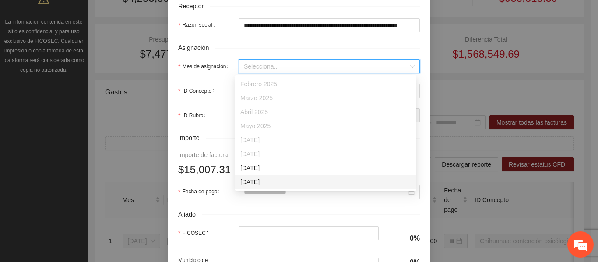
click at [256, 180] on div "[DATE]" at bounding box center [325, 182] width 171 height 10
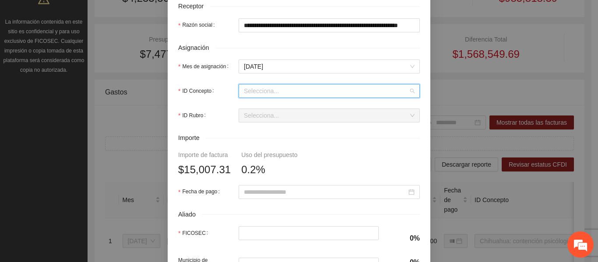
click at [246, 95] on input "ID Concepto" at bounding box center [326, 90] width 165 height 13
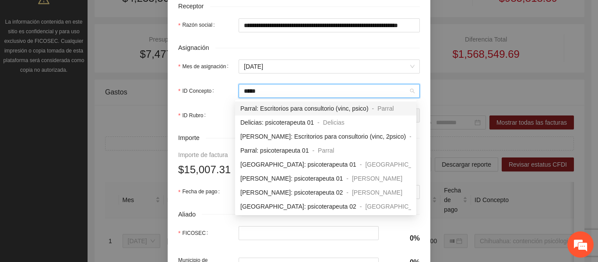
type input "*****"
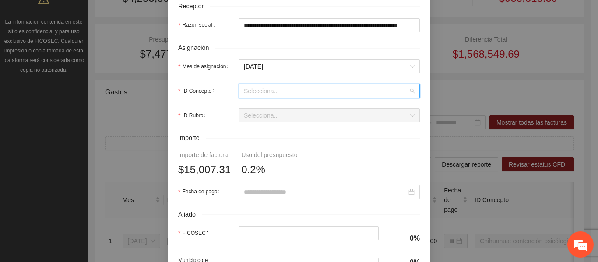
click at [262, 90] on input "ID Concepto" at bounding box center [326, 90] width 165 height 13
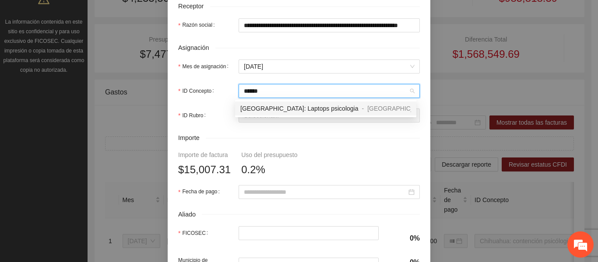
type input "*****"
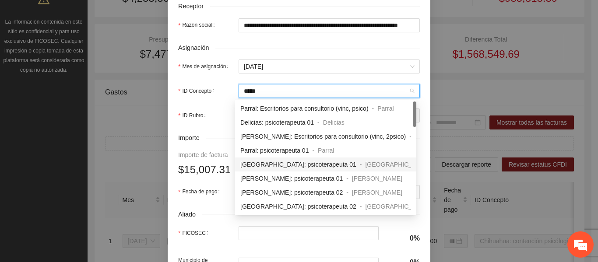
scroll to position [84, 0]
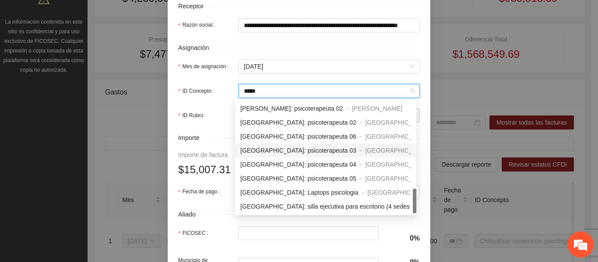
click at [289, 150] on span "[GEOGRAPHIC_DATA]: psicoterapeuta 03" at bounding box center [298, 150] width 116 height 7
type input "*********"
type input "*"
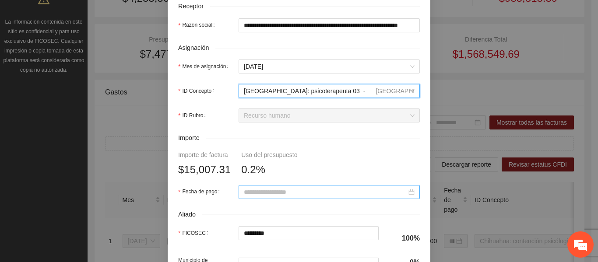
click at [265, 192] on input "Fecha de pago" at bounding box center [325, 192] width 163 height 10
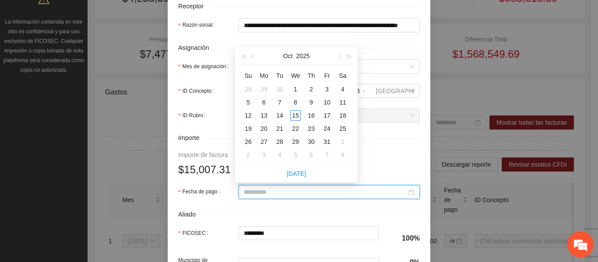
type input "**********"
click at [253, 59] on button "button" at bounding box center [253, 56] width 10 height 18
type input "**********"
click at [281, 141] on div "30" at bounding box center [279, 142] width 11 height 11
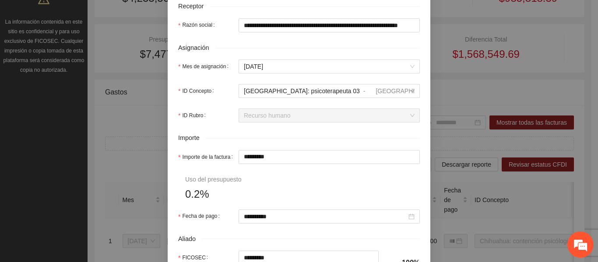
scroll to position [465, 0]
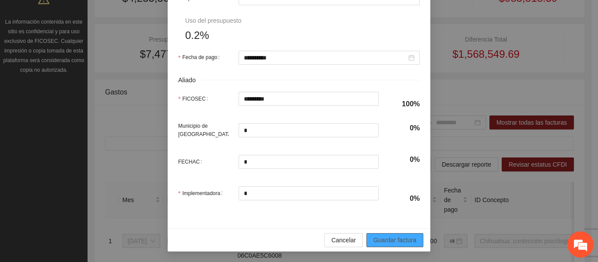
click at [377, 238] on span "Guardar factura" at bounding box center [394, 240] width 43 height 10
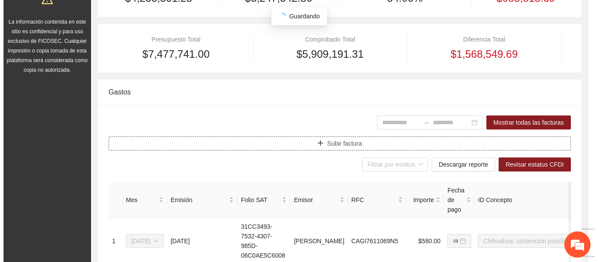
scroll to position [0, 0]
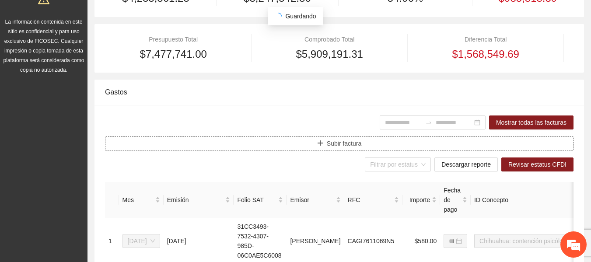
click at [335, 144] on span "Subir factura" at bounding box center [344, 144] width 35 height 10
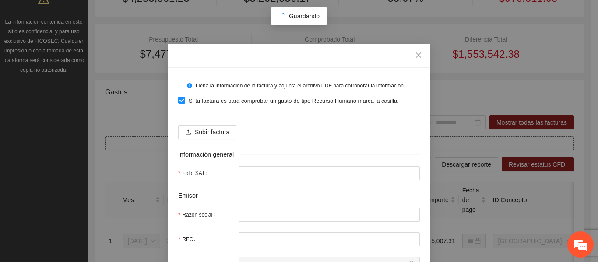
type input "**********"
click at [215, 132] on span "Subir factura" at bounding box center [212, 132] width 35 height 10
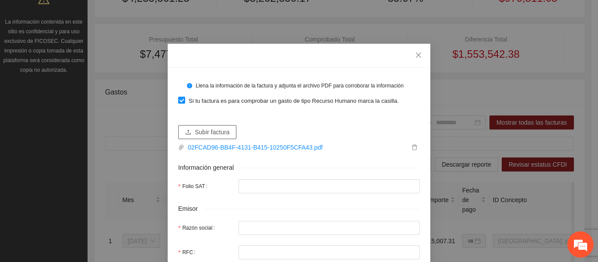
click at [204, 137] on button "Subir factura" at bounding box center [207, 132] width 58 height 14
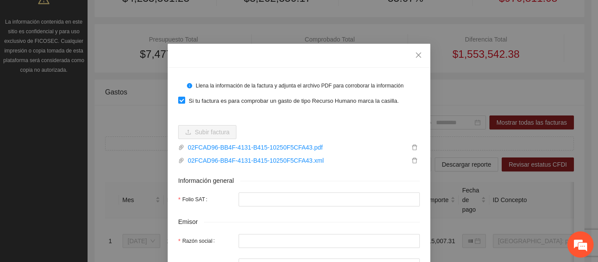
type input "**********"
type input "*********"
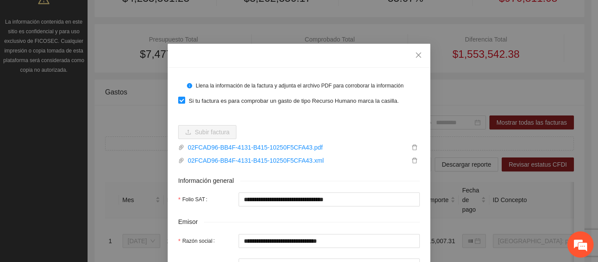
type input "**********"
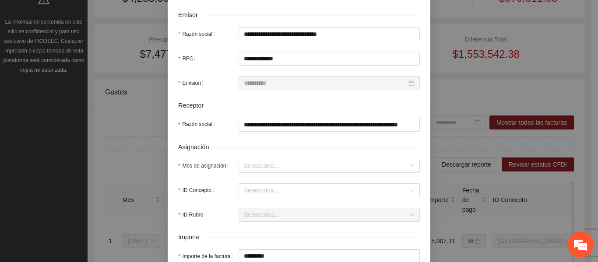
scroll to position [263, 0]
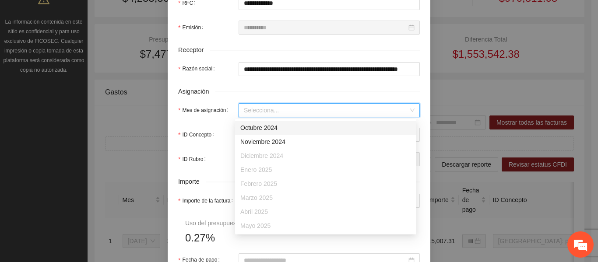
click at [253, 111] on input "Mes de asignación" at bounding box center [326, 110] width 165 height 13
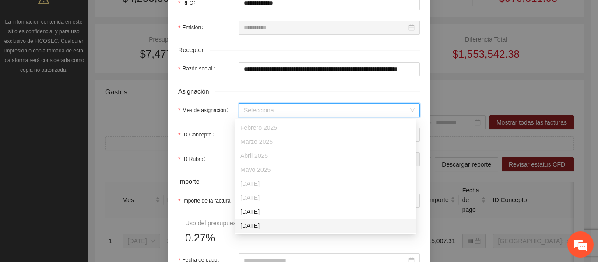
click at [262, 227] on div "[DATE]" at bounding box center [325, 226] width 171 height 10
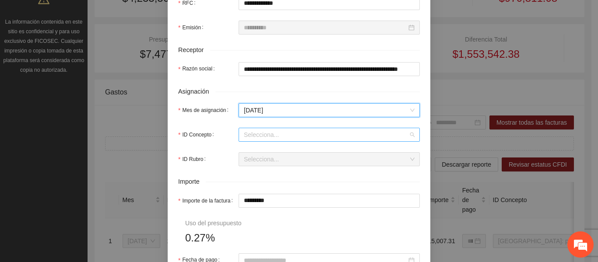
click at [265, 136] on input "ID Concepto" at bounding box center [326, 134] width 165 height 13
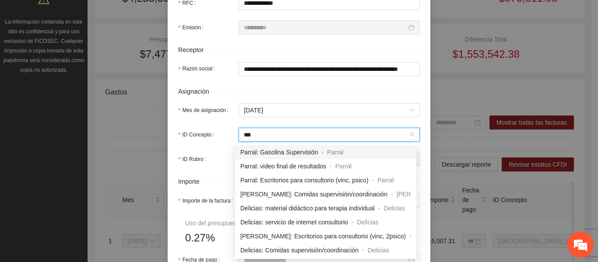
type input "****"
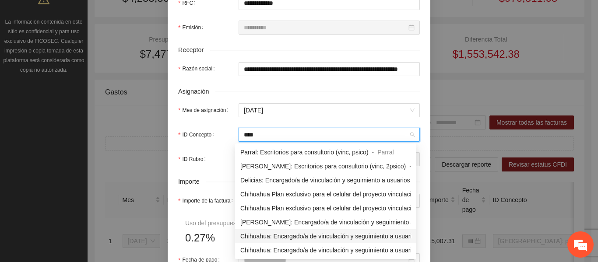
click at [295, 238] on span "Chihuahua: Encargado/a de vinculación y seguimiento a usuarios 01" at bounding box center [333, 236] width 186 height 7
type input "*"
type input "********"
type input "*"
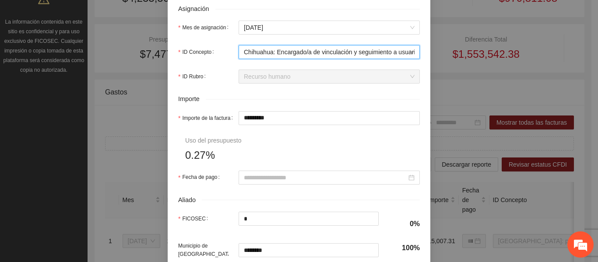
scroll to position [350, 0]
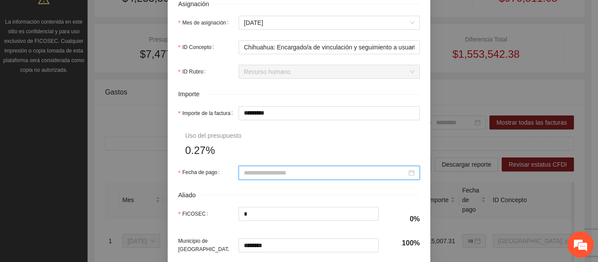
click at [257, 175] on input "Fecha de pago" at bounding box center [325, 173] width 163 height 10
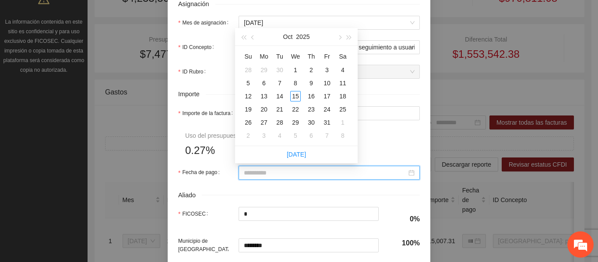
type input "**********"
click at [255, 39] on button "button" at bounding box center [253, 37] width 10 height 18
type input "**********"
click at [281, 121] on div "30" at bounding box center [279, 122] width 11 height 11
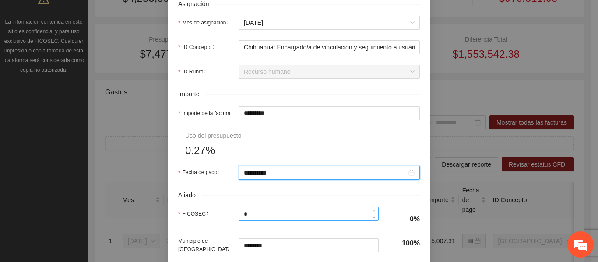
scroll to position [465, 0]
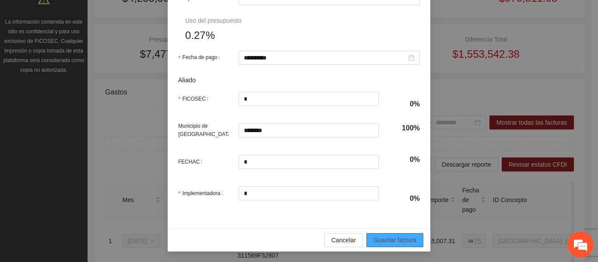
click at [379, 240] on span "Guardar factura" at bounding box center [394, 240] width 43 height 10
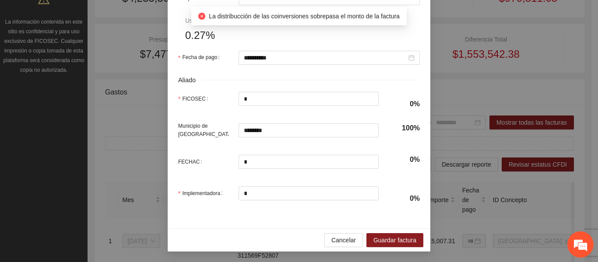
click at [264, 113] on div "FICOSEC *" at bounding box center [278, 104] width 200 height 25
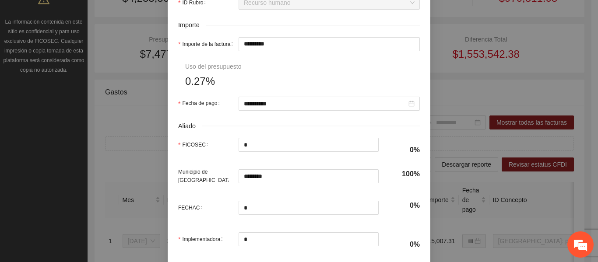
scroll to position [422, 0]
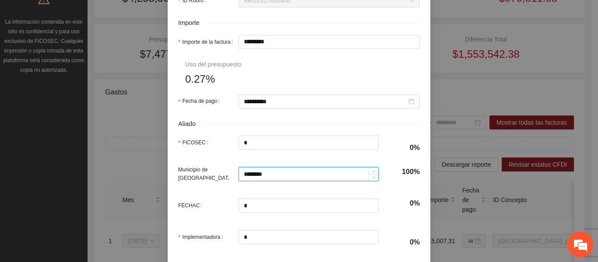
click at [259, 174] on input "********" at bounding box center [309, 174] width 140 height 13
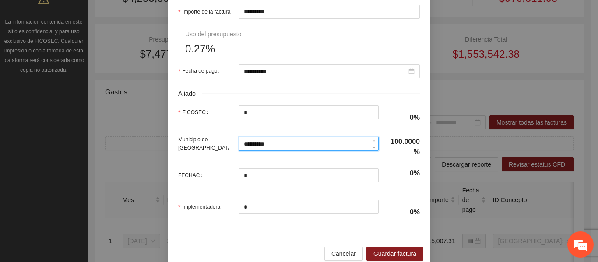
scroll to position [465, 0]
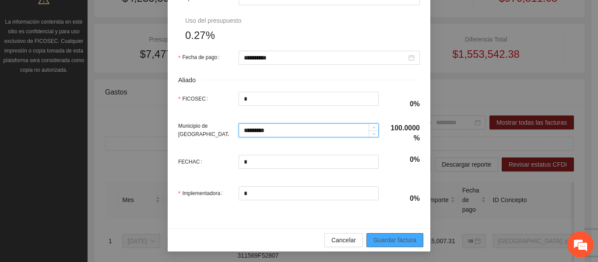
type input "*********"
click at [408, 240] on span "Guardar factura" at bounding box center [394, 240] width 43 height 10
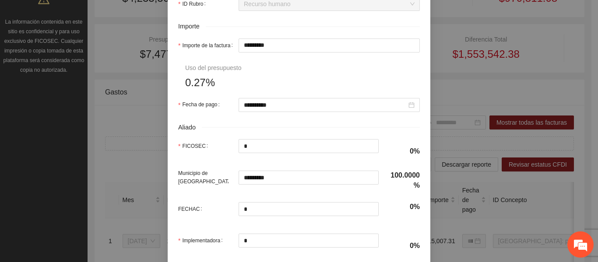
scroll to position [378, 0]
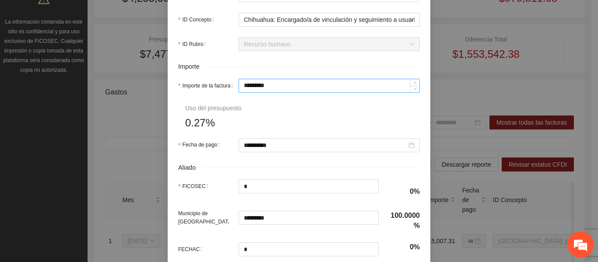
click at [281, 86] on input "*********" at bounding box center [329, 85] width 180 height 13
type input "********"
type input "******"
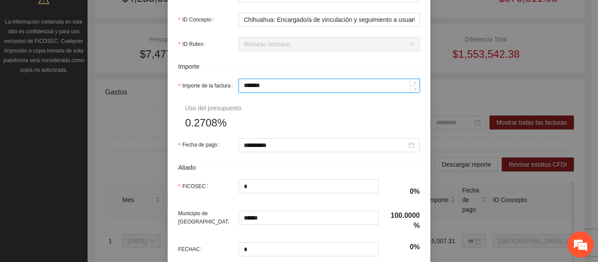
type input "********"
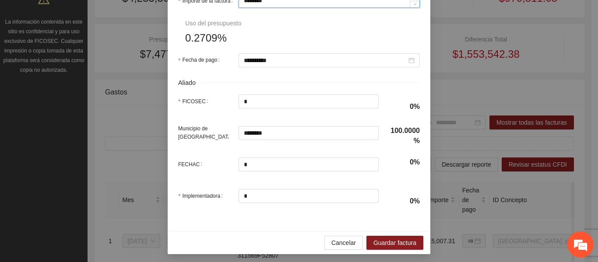
scroll to position [465, 0]
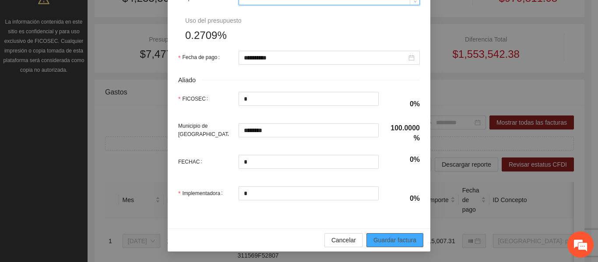
type input "********"
click at [383, 242] on span "Guardar factura" at bounding box center [394, 240] width 43 height 10
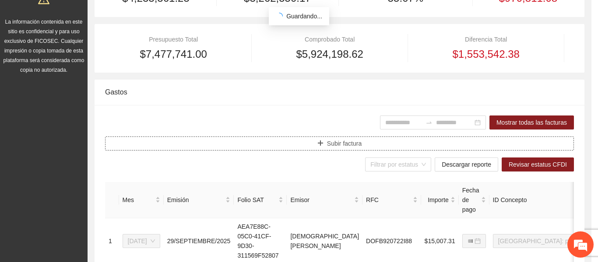
scroll to position [0, 0]
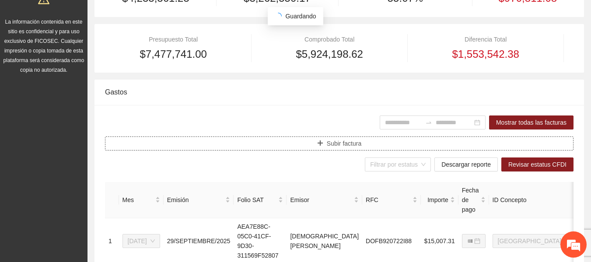
click at [300, 144] on button "Subir factura" at bounding box center [339, 144] width 469 height 14
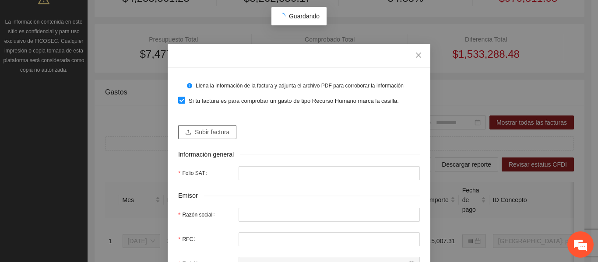
click at [201, 132] on span "Subir factura" at bounding box center [212, 132] width 35 height 10
type input "**********"
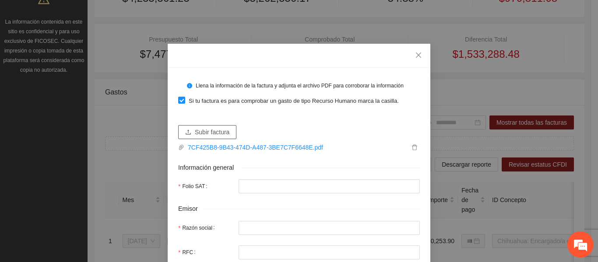
click at [203, 132] on span "Subir factura" at bounding box center [212, 132] width 35 height 10
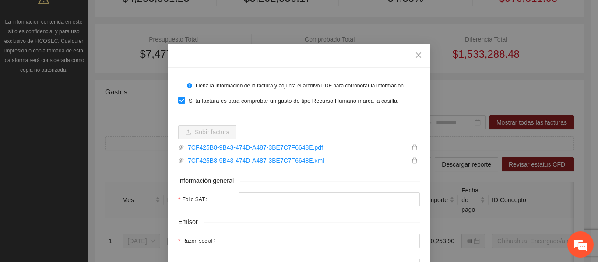
type input "**********"
type input "*********"
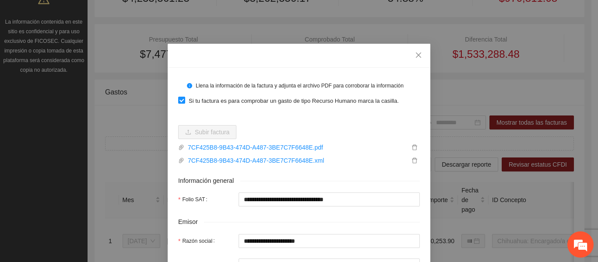
type input "**********"
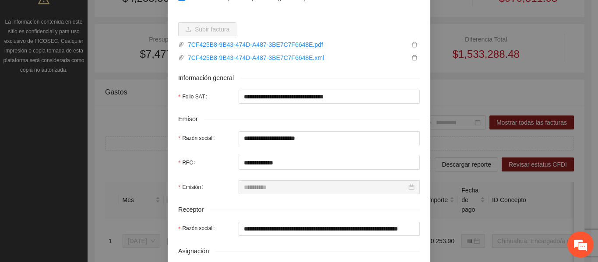
scroll to position [131, 0]
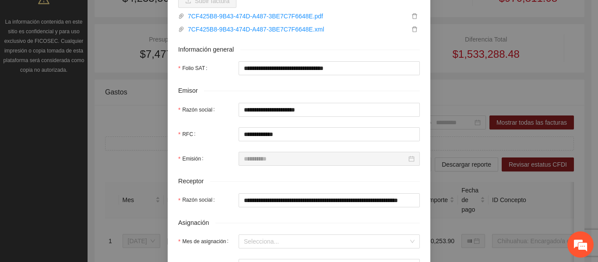
click at [259, 99] on form "**********" at bounding box center [299, 246] width 242 height 598
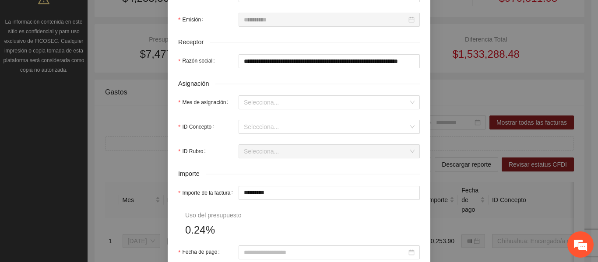
scroll to position [271, 0]
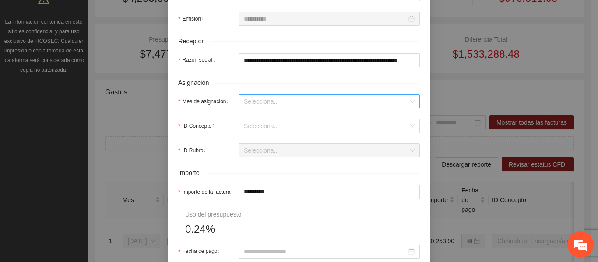
click at [257, 104] on input "Mes de asignación" at bounding box center [326, 101] width 165 height 13
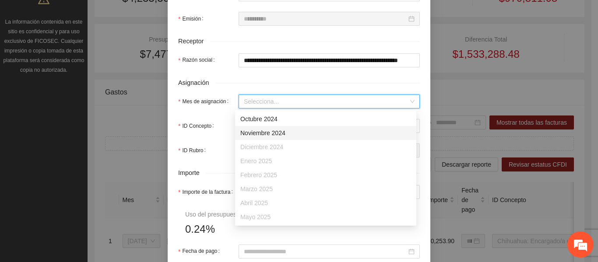
scroll to position [56, 0]
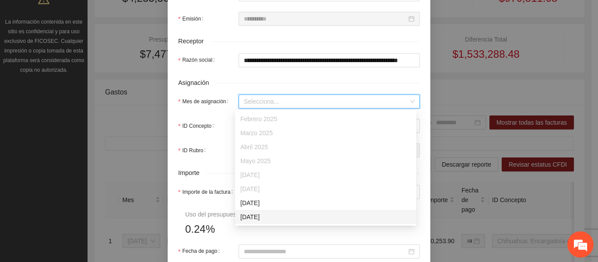
click at [264, 215] on div "[DATE]" at bounding box center [325, 217] width 171 height 10
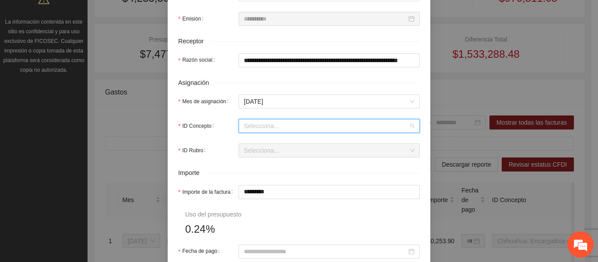
click at [249, 127] on input "ID Concepto" at bounding box center [326, 125] width 165 height 13
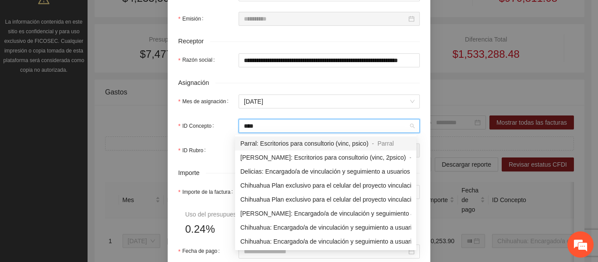
type input "****"
